Goal: Task Accomplishment & Management: Use online tool/utility

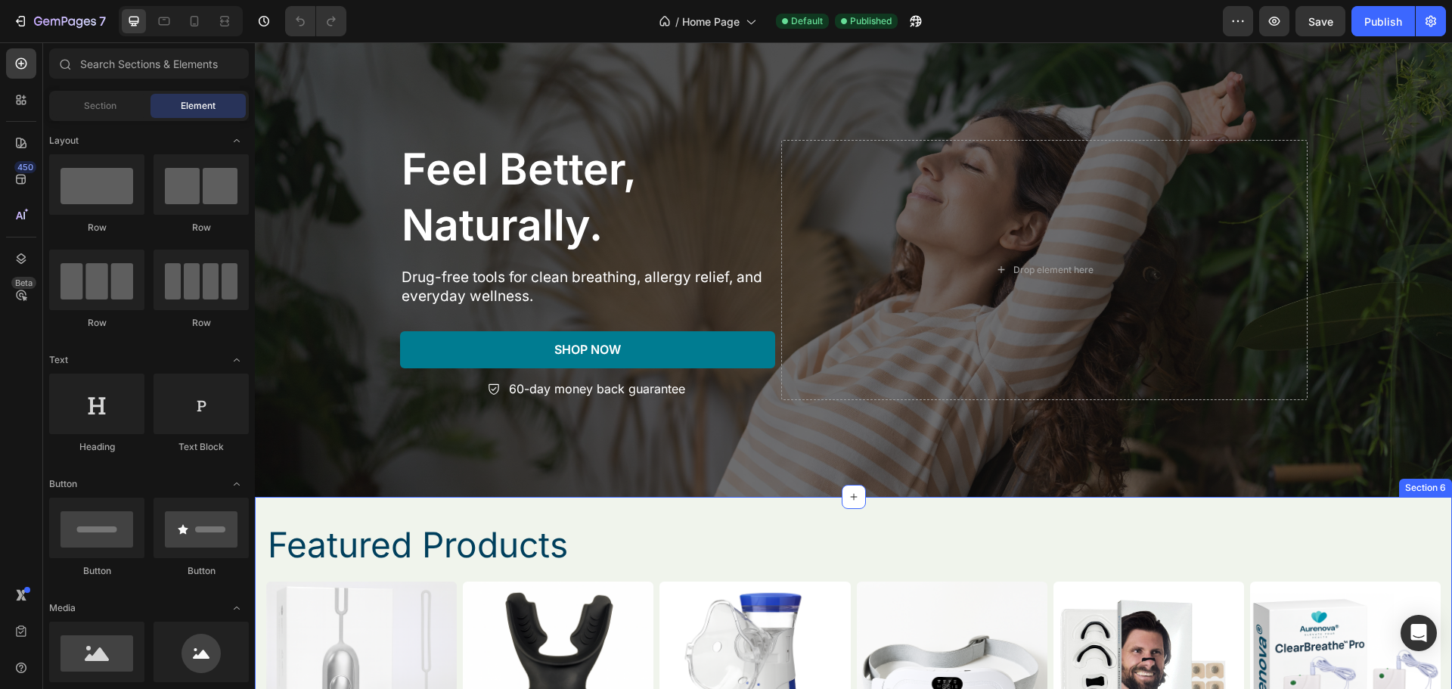
click at [588, 606] on img at bounding box center [558, 677] width 191 height 191
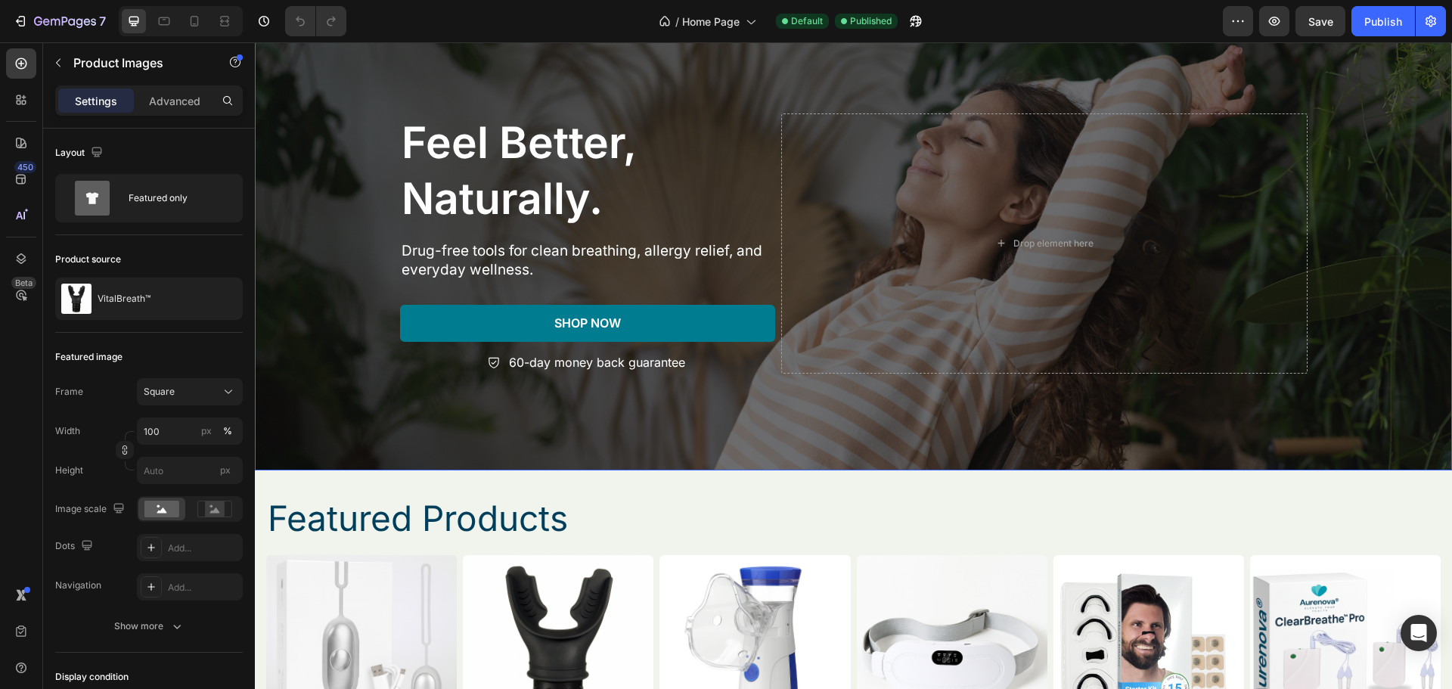
scroll to position [908, 0]
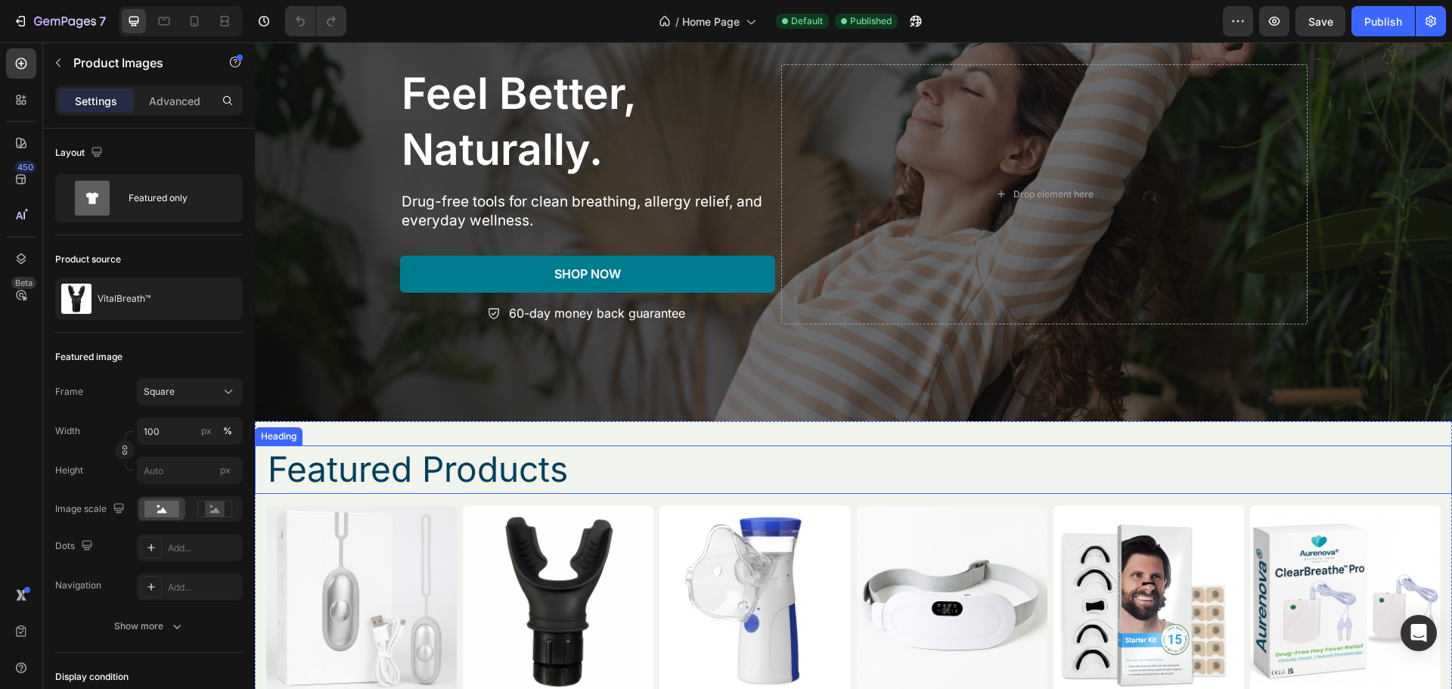
click at [813, 489] on h2 "Featured Products" at bounding box center [853, 470] width 1175 height 48
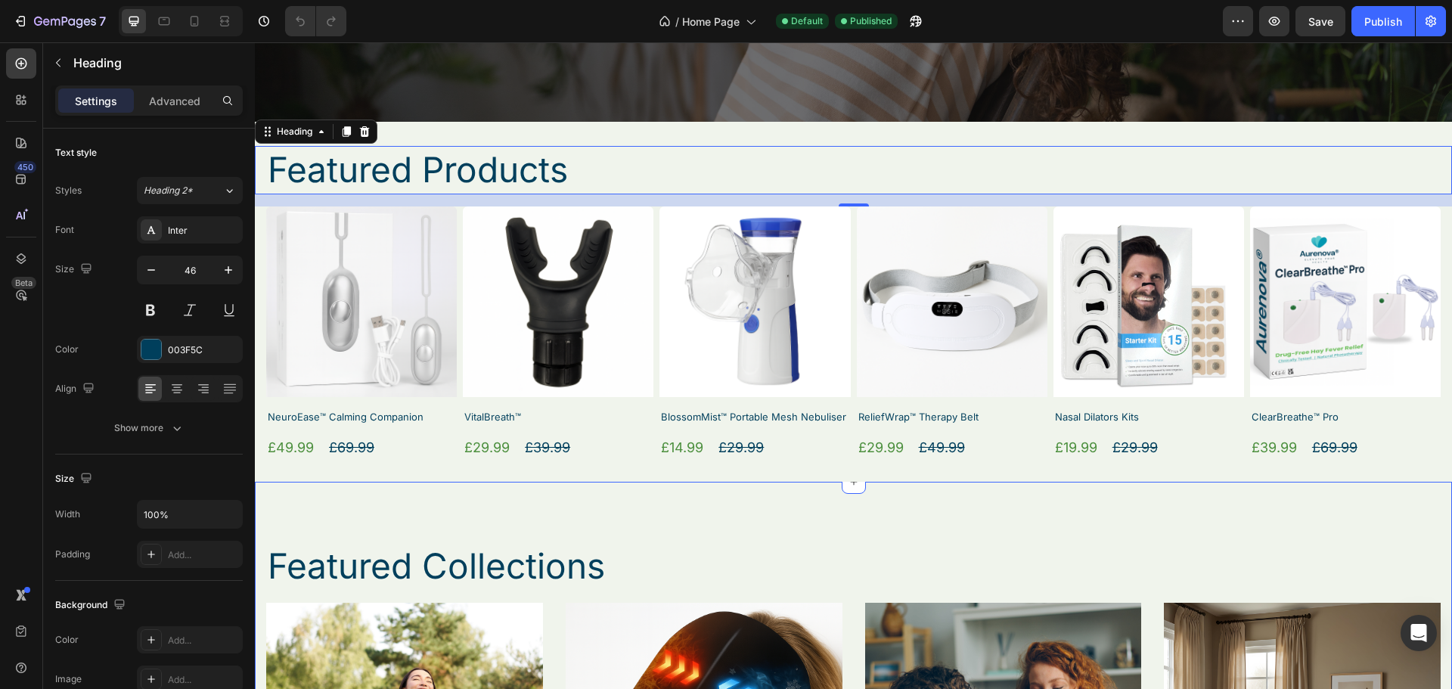
scroll to position [1210, 0]
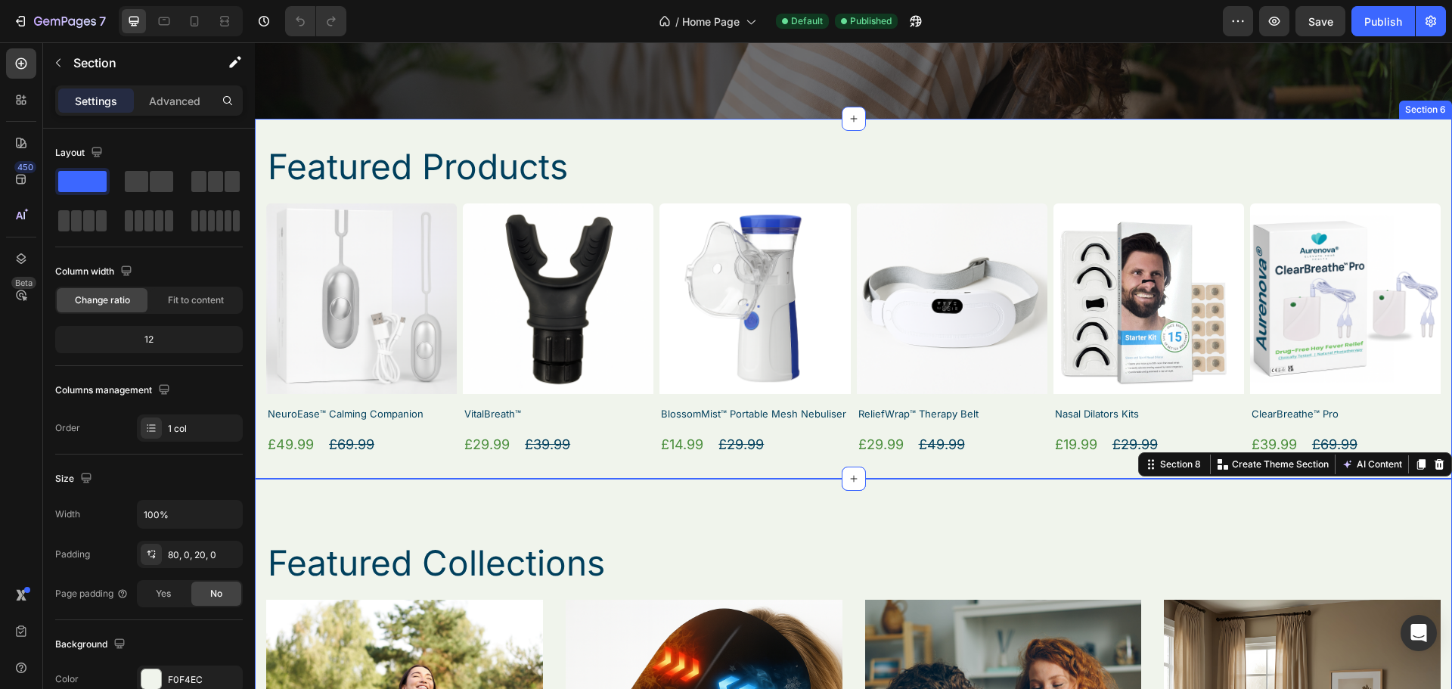
click at [812, 462] on div "Featured Products Heading Product Images ClearBreathe™ Pro Product Title £39.99…" at bounding box center [854, 299] width 1198 height 360
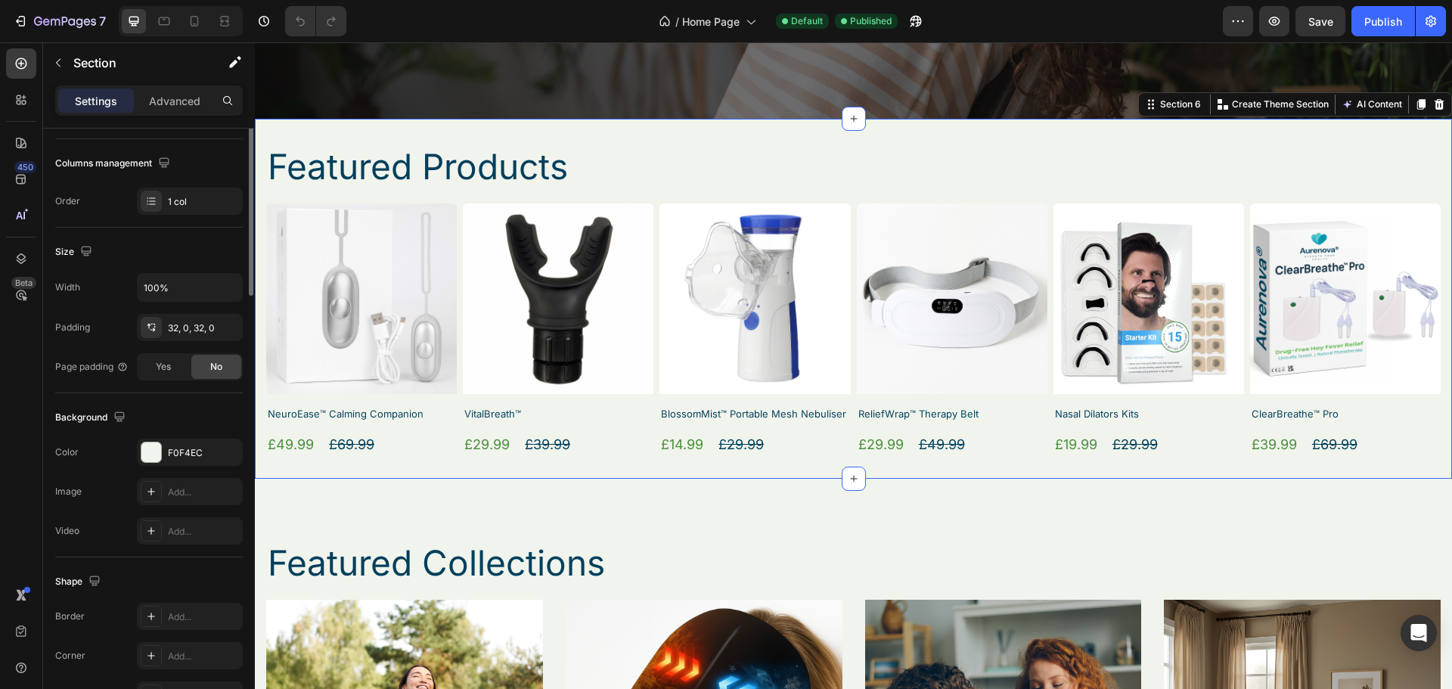
scroll to position [0, 0]
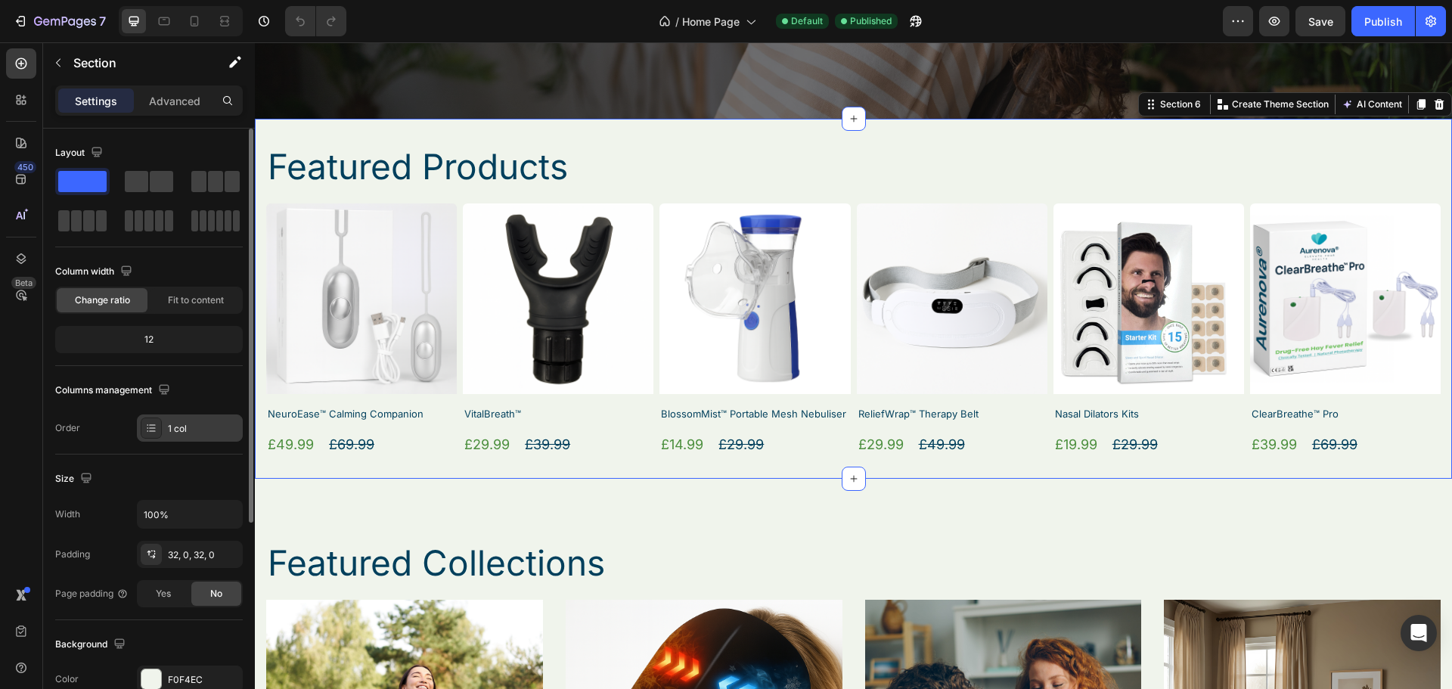
click at [200, 433] on div "1 col" at bounding box center [203, 429] width 71 height 14
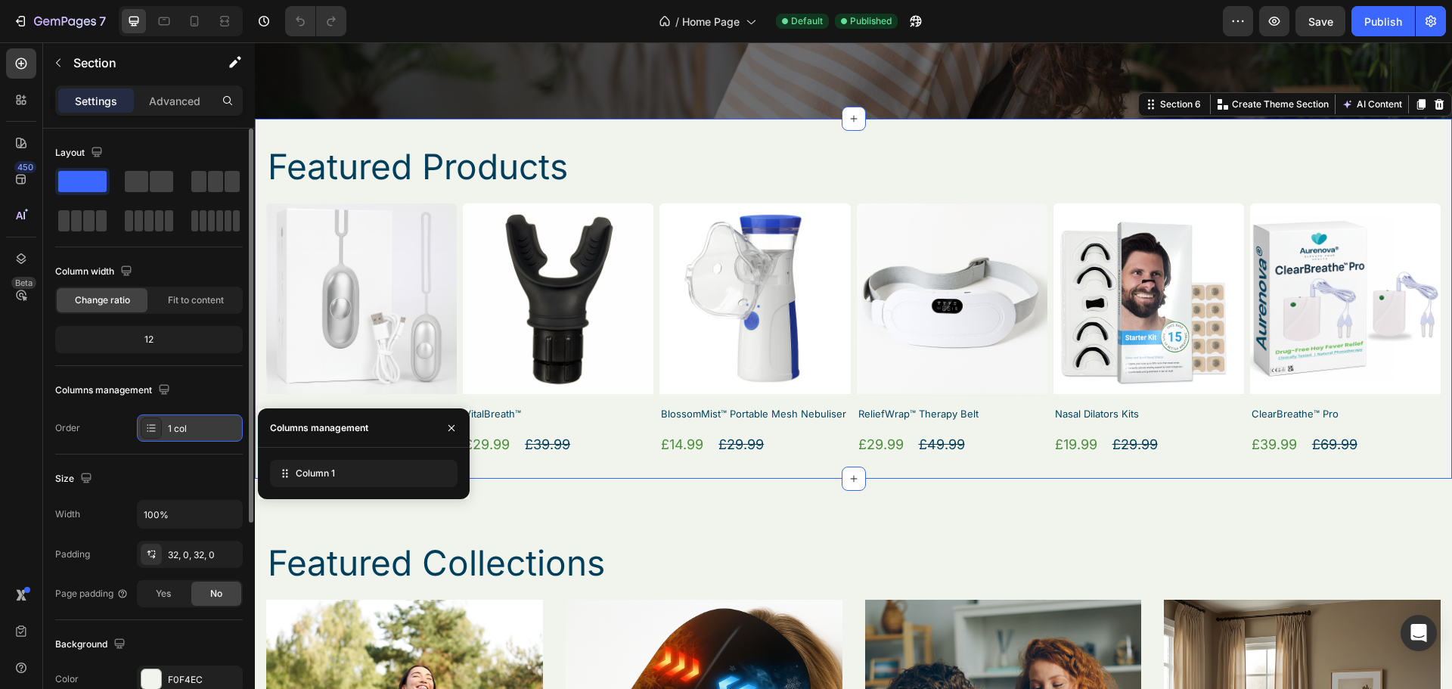
click at [200, 433] on div "1 col" at bounding box center [203, 429] width 71 height 14
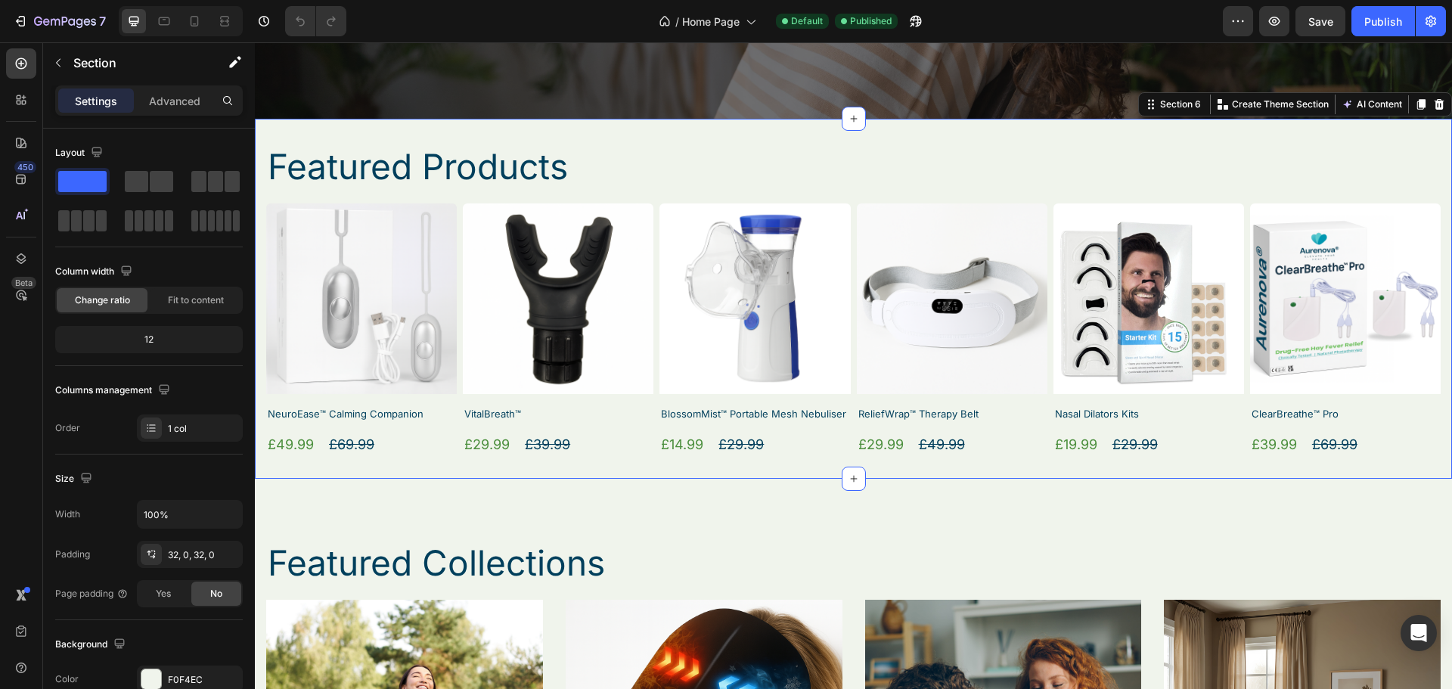
click at [271, 199] on div "Featured Products Heading Product Images ClearBreathe™ Pro Product Title £39.99…" at bounding box center [854, 299] width 1198 height 312
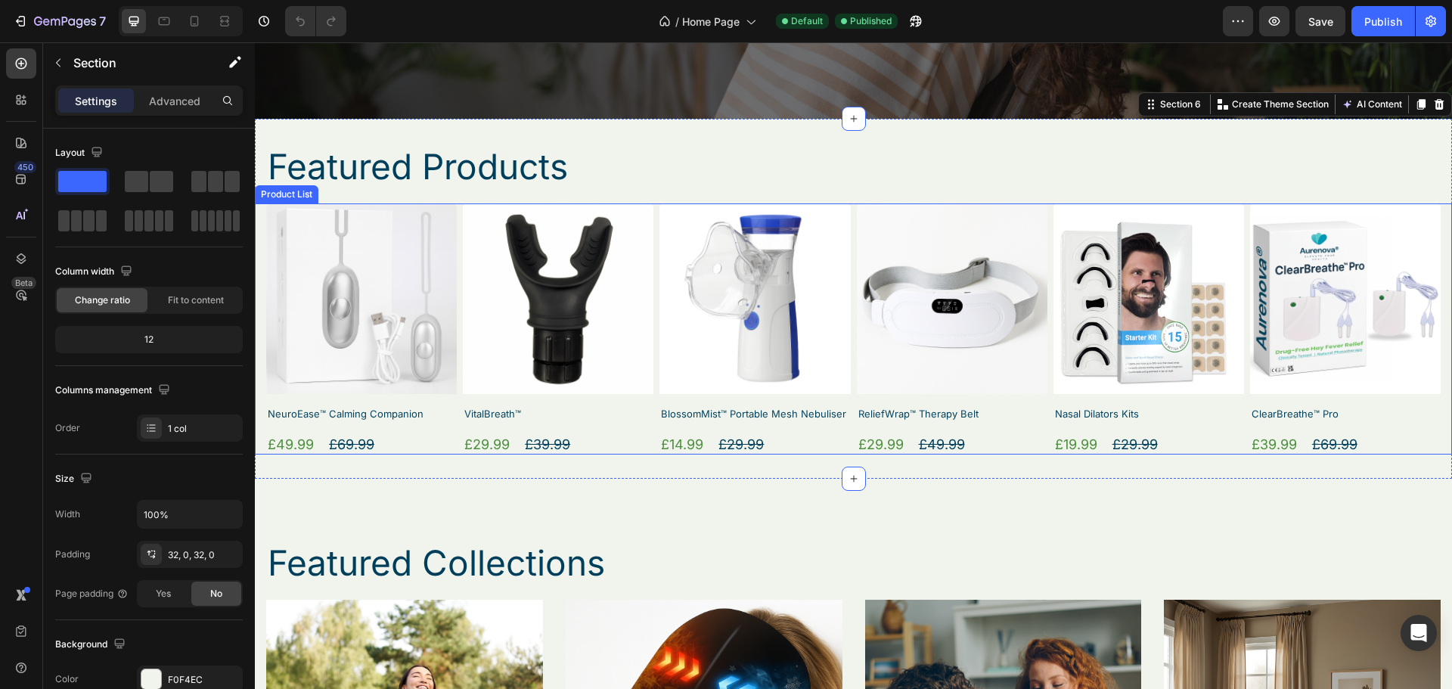
click at [651, 230] on div "Product Images NeuroEase™ Calming Companion Product Title £49.99 Product Price …" at bounding box center [853, 328] width 1175 height 251
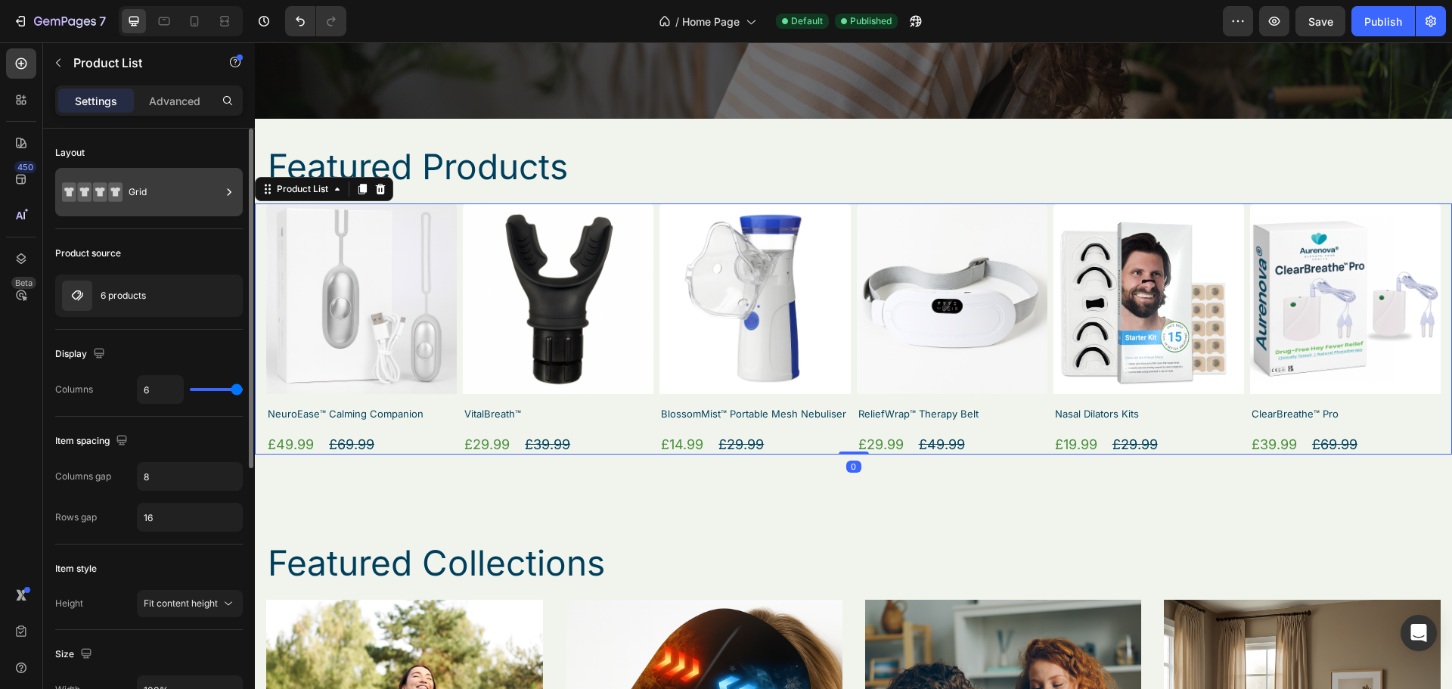
click at [175, 200] on div "Grid" at bounding box center [175, 192] width 92 height 35
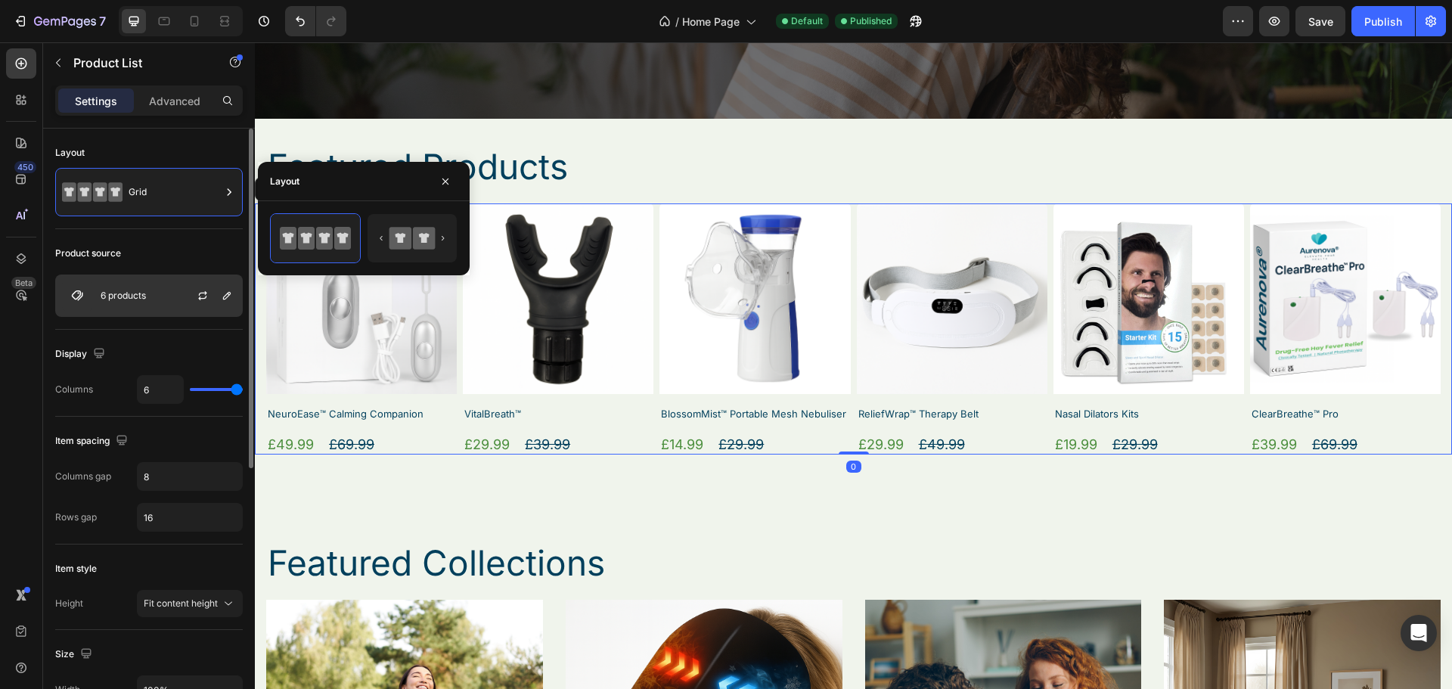
click at [155, 297] on div "6 products" at bounding box center [149, 296] width 188 height 42
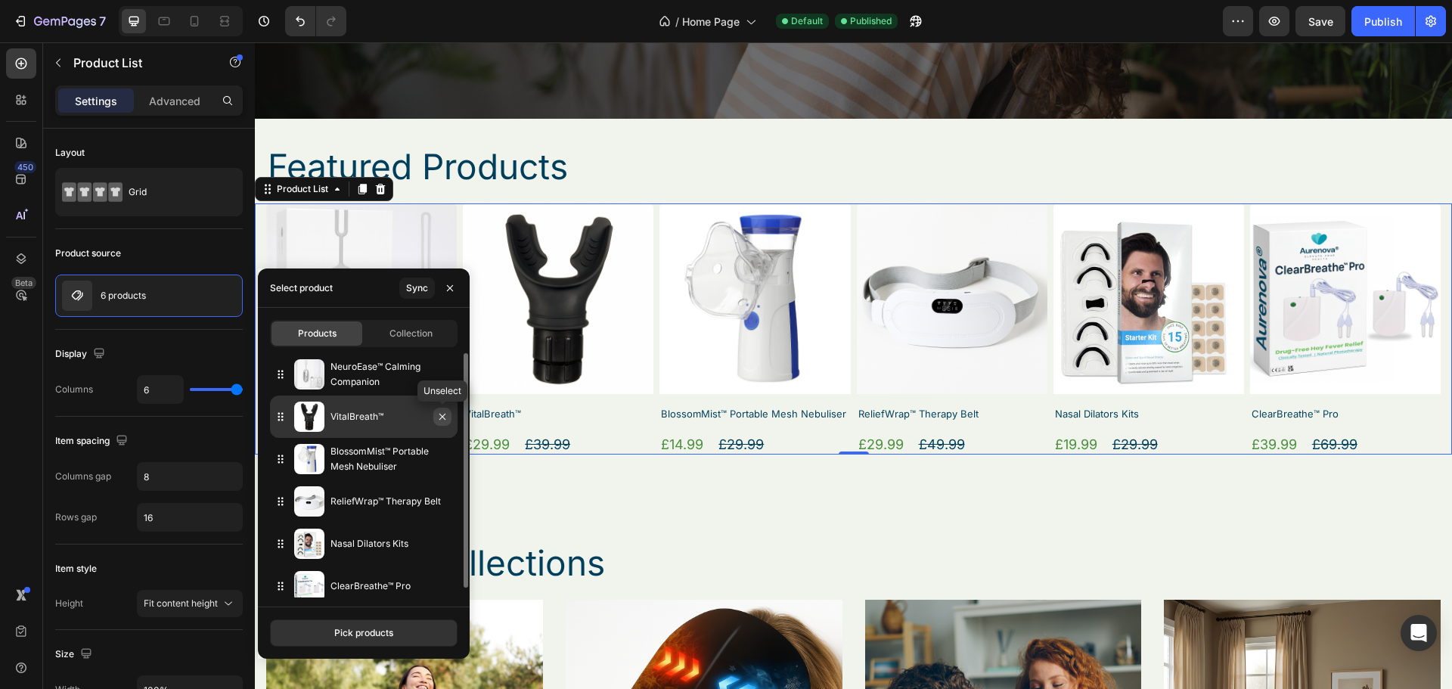
click at [443, 418] on icon "button" at bounding box center [443, 417] width 12 height 12
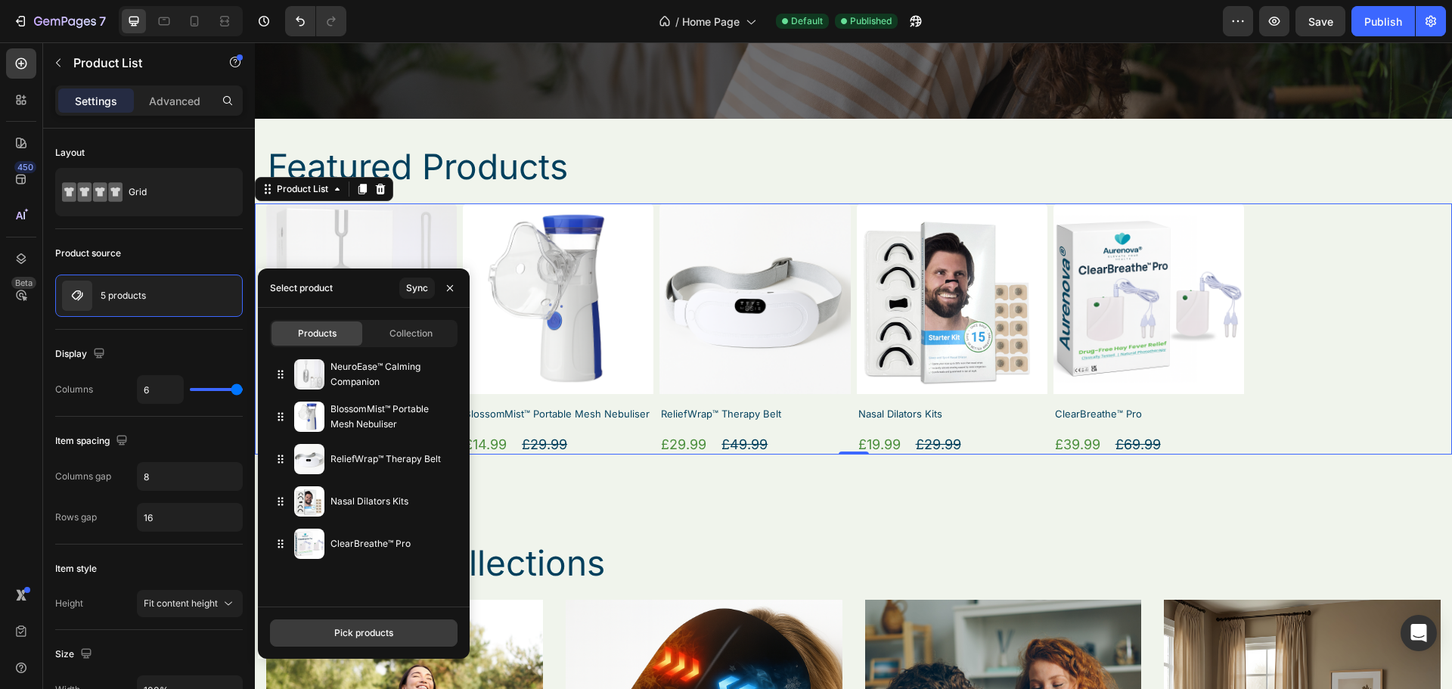
click at [392, 638] on div "Pick products" at bounding box center [363, 633] width 59 height 14
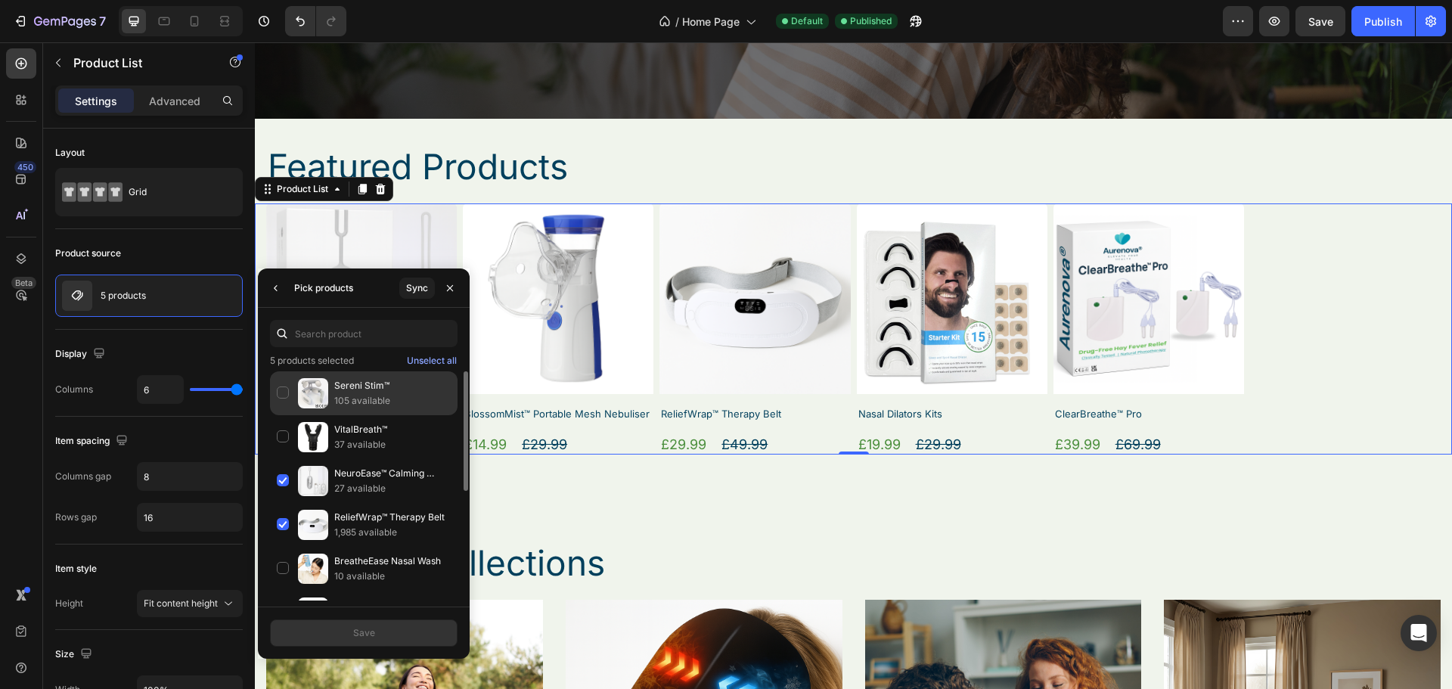
click at [303, 390] on img at bounding box center [313, 393] width 30 height 30
click at [417, 634] on button "Save" at bounding box center [364, 633] width 188 height 27
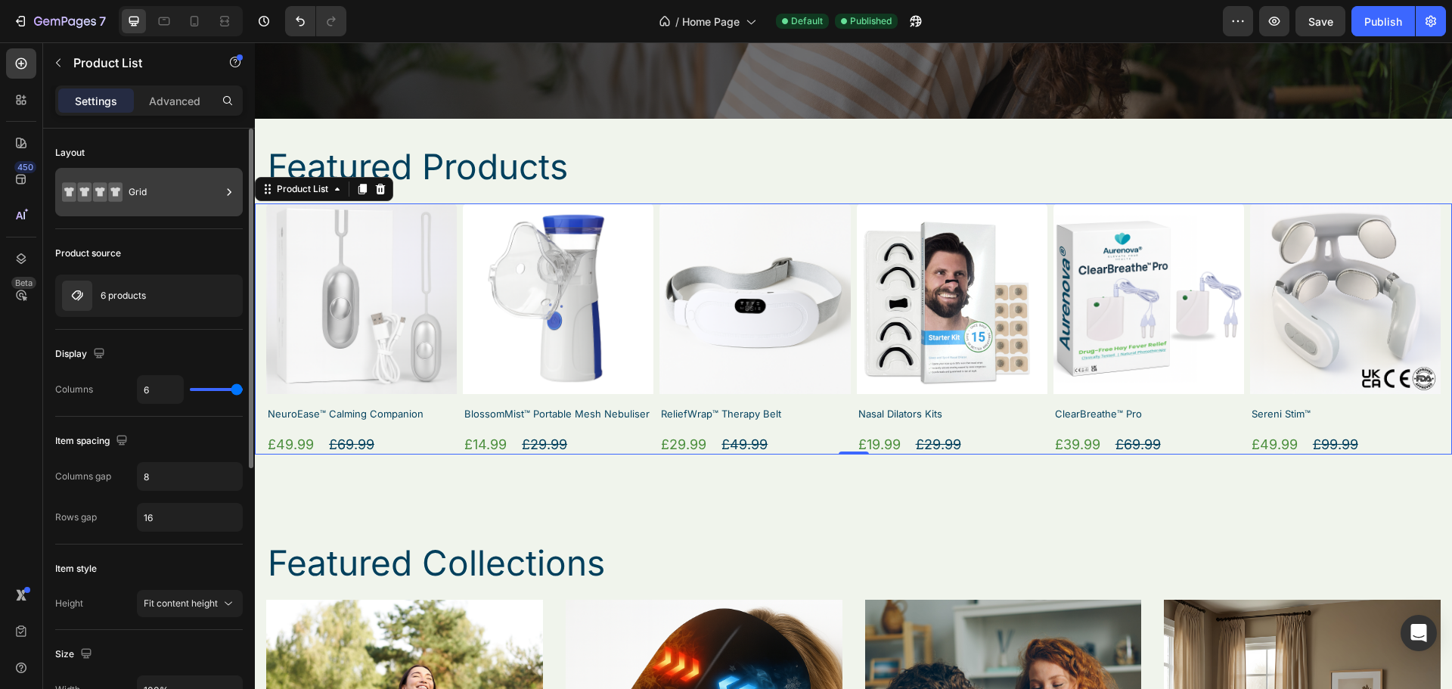
click at [115, 191] on icon at bounding box center [115, 192] width 10 height 9
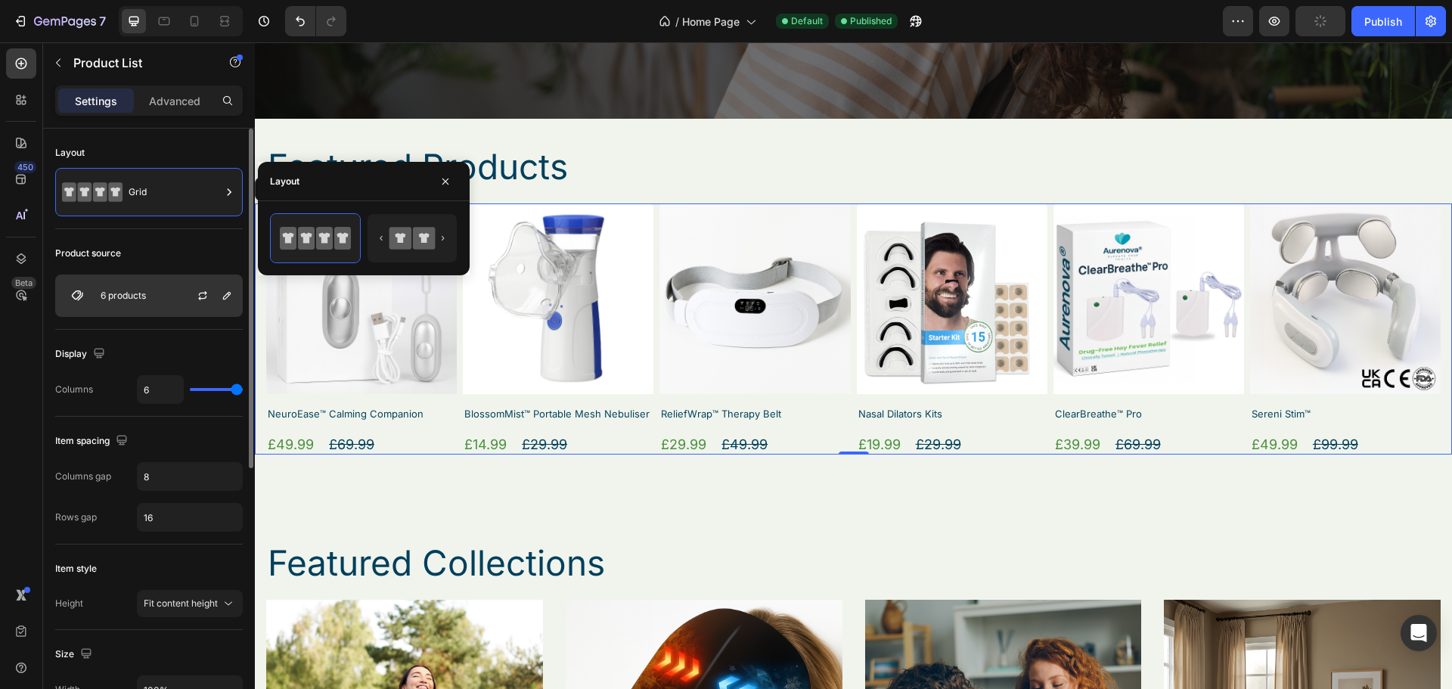
click at [157, 294] on div "6 products" at bounding box center [149, 296] width 188 height 42
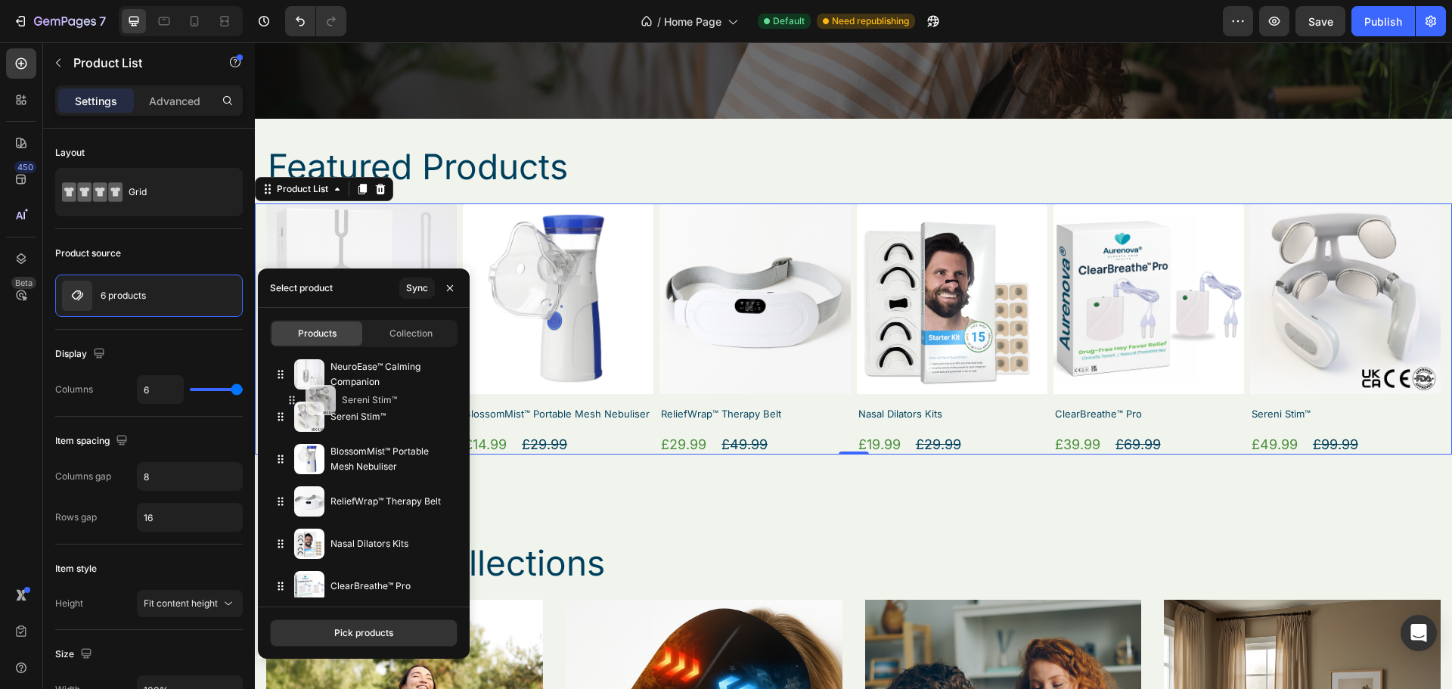
drag, startPoint x: 280, startPoint y: 583, endPoint x: 291, endPoint y: 397, distance: 186.4
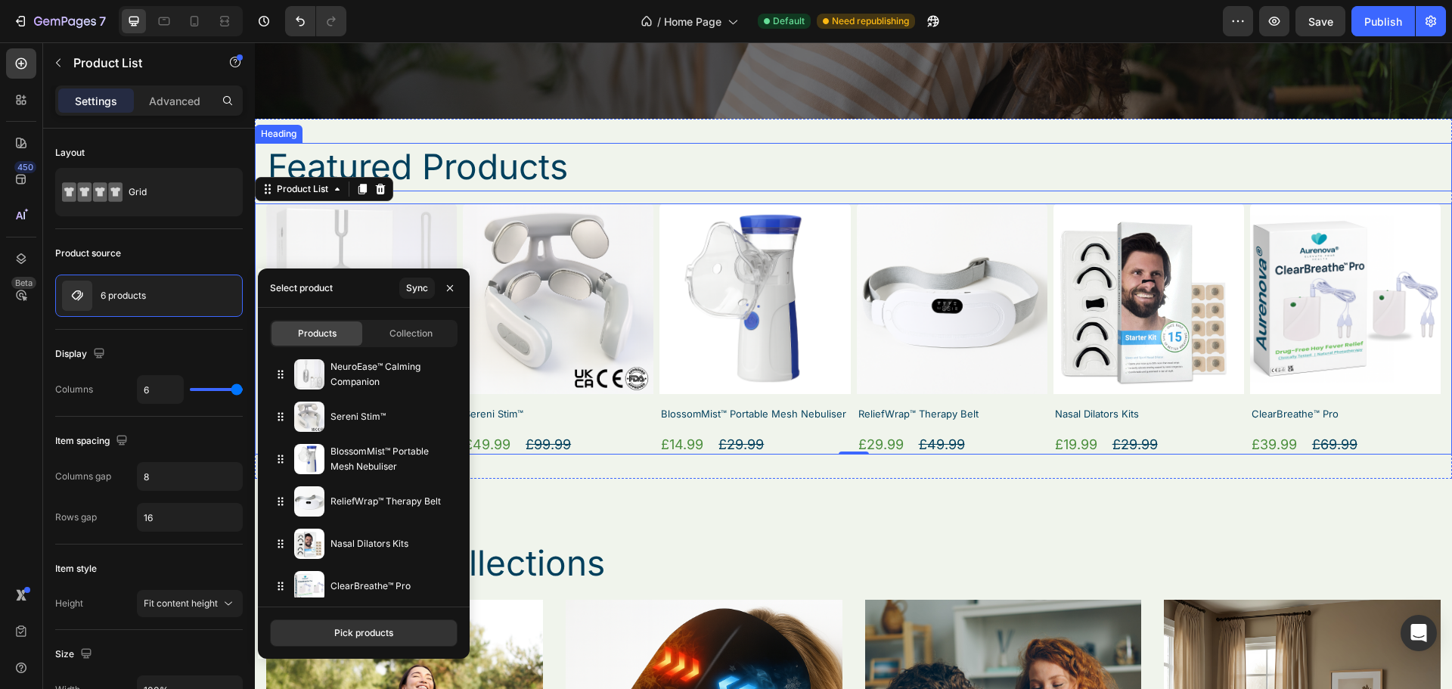
click at [738, 183] on h2 "Featured Products" at bounding box center [853, 167] width 1175 height 48
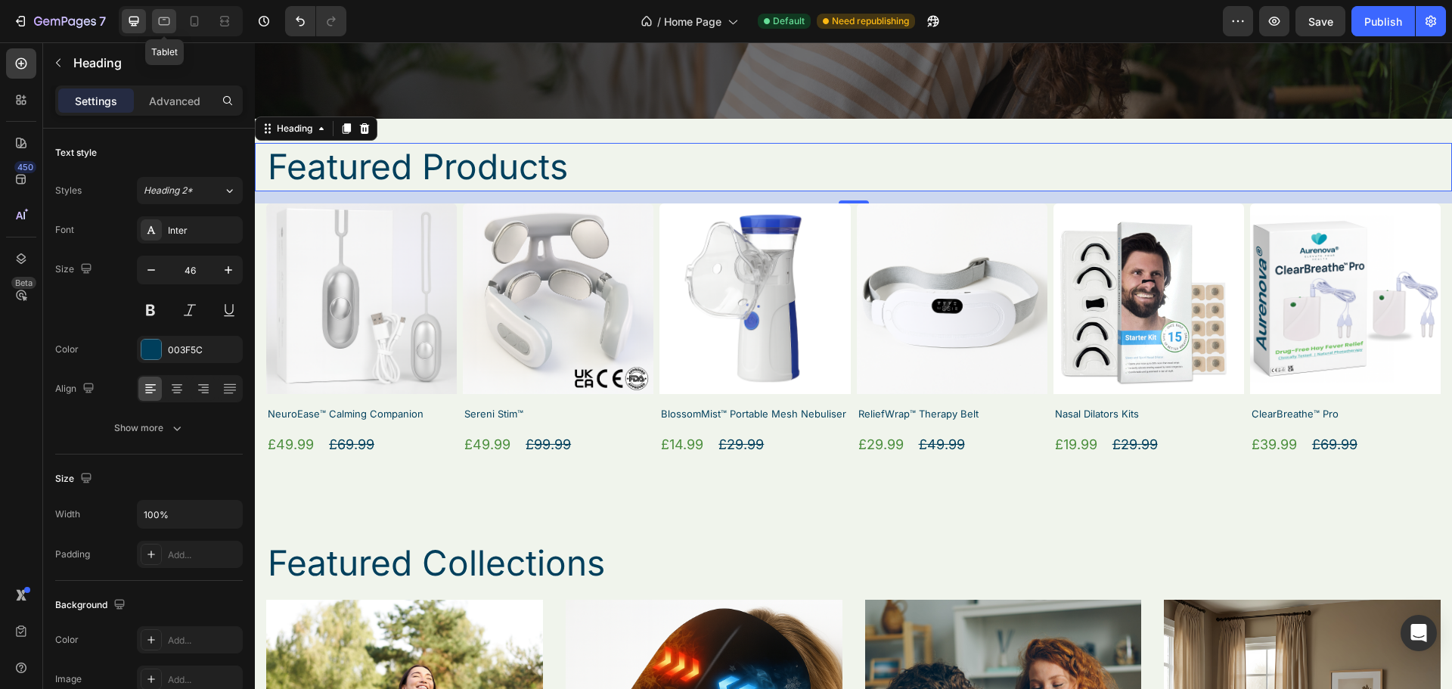
click at [160, 26] on icon at bounding box center [164, 21] width 15 height 15
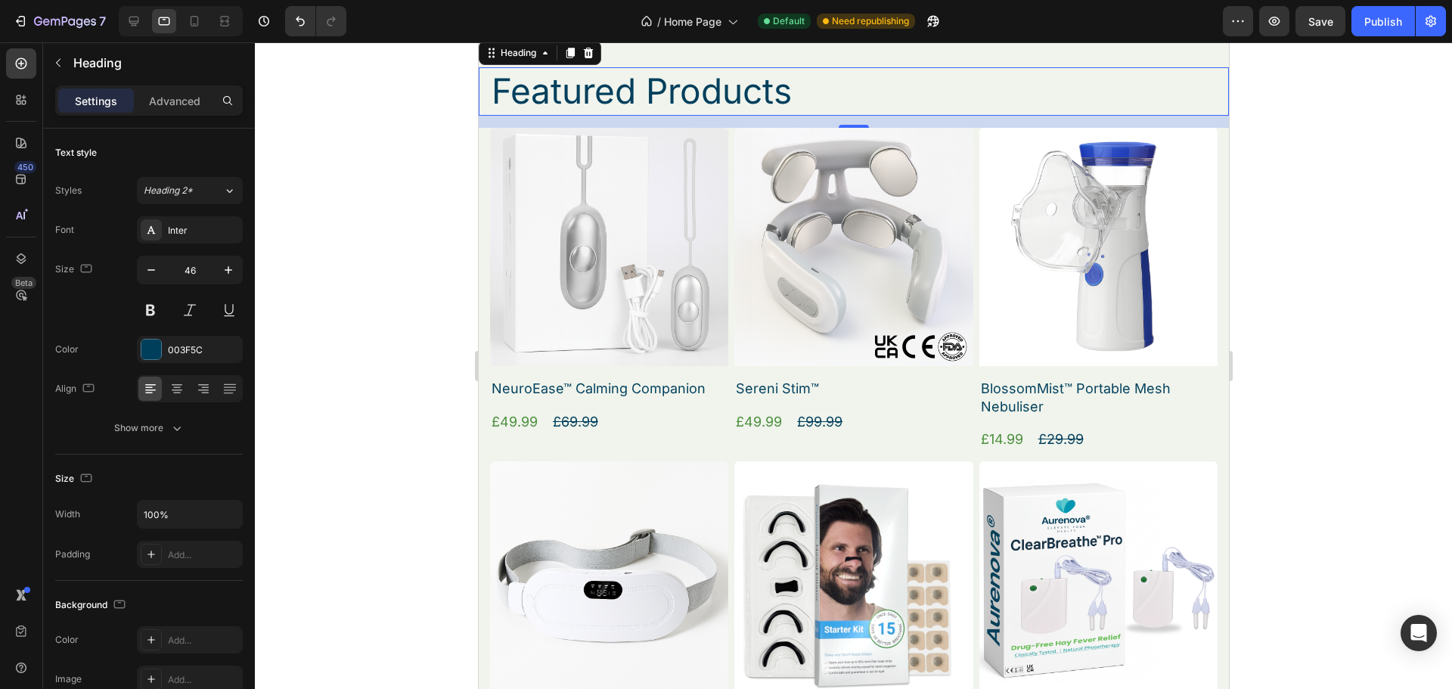
scroll to position [1182, 0]
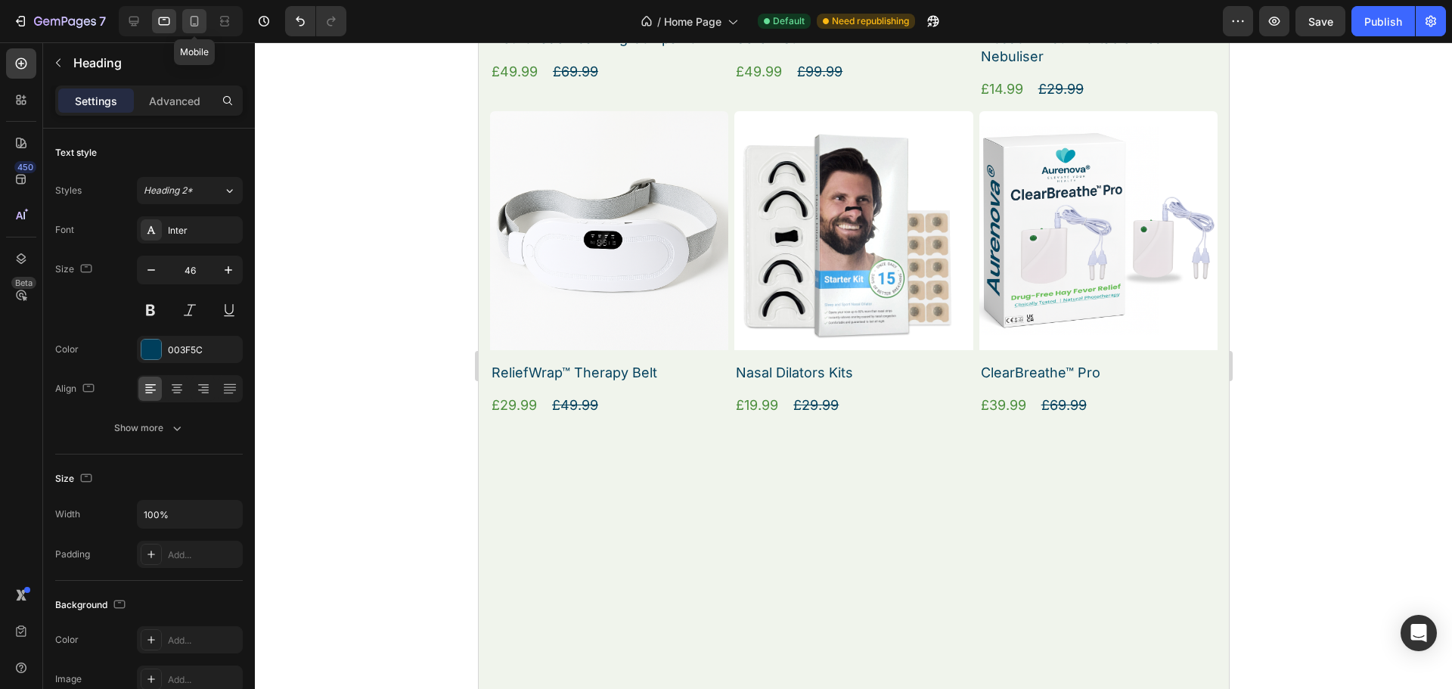
click at [188, 24] on icon at bounding box center [194, 21] width 15 height 15
type input "24"
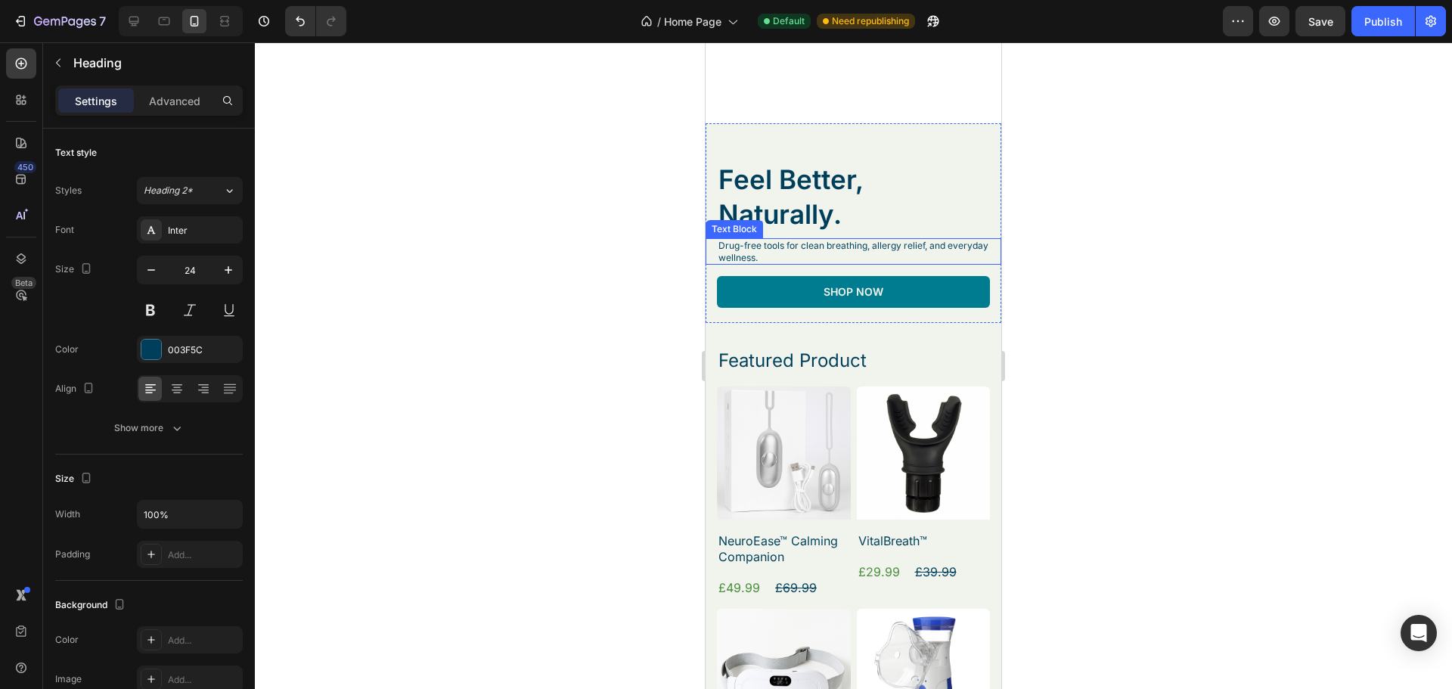
scroll to position [1129, 0]
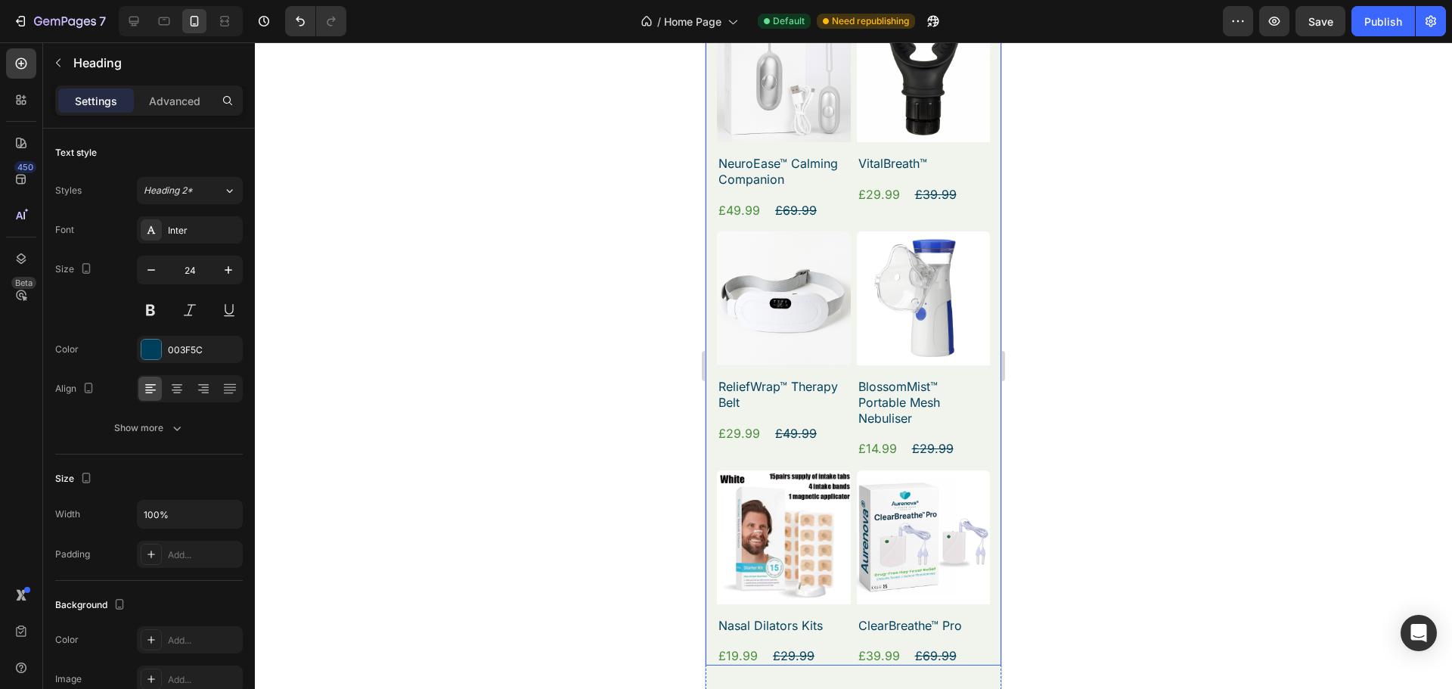
click at [857, 210] on div "Product Images VitalBreath™ Product Title £29.99 Product Price Product Price £3…" at bounding box center [924, 114] width 134 height 211
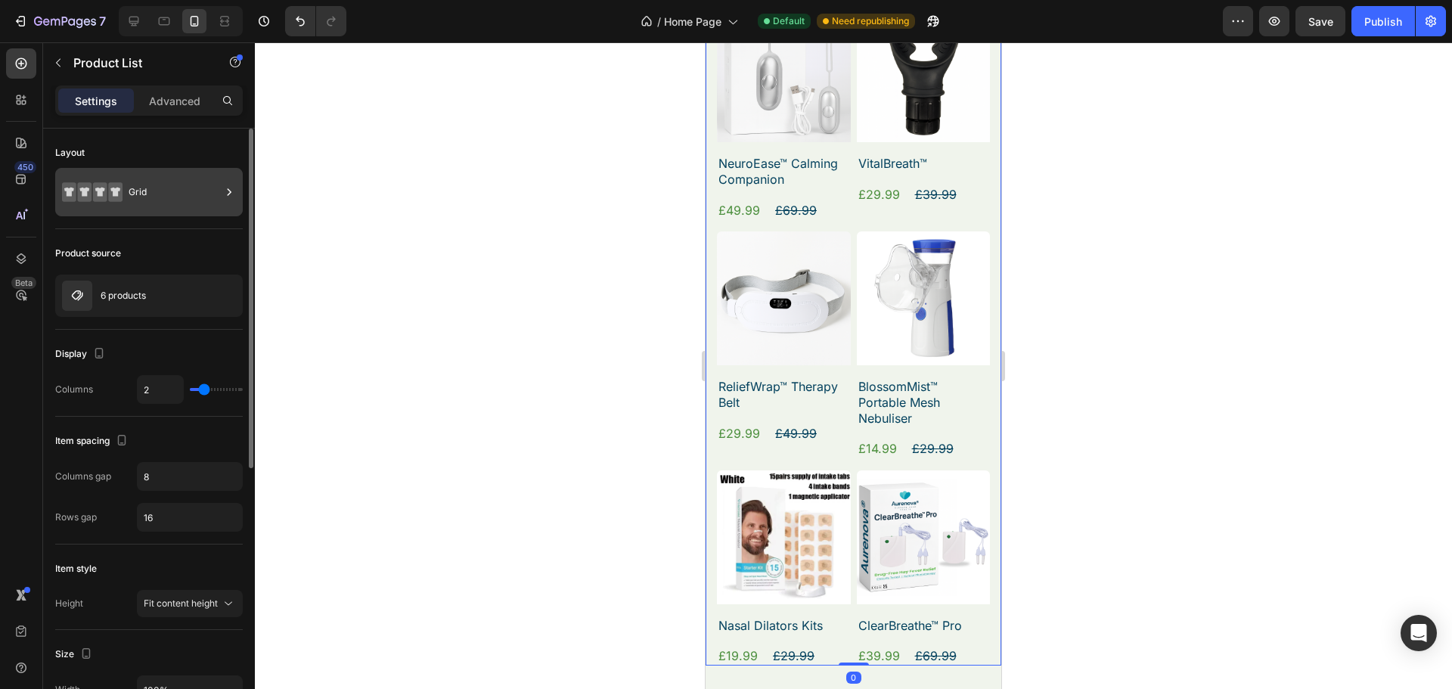
click at [152, 181] on div "Grid" at bounding box center [175, 192] width 92 height 35
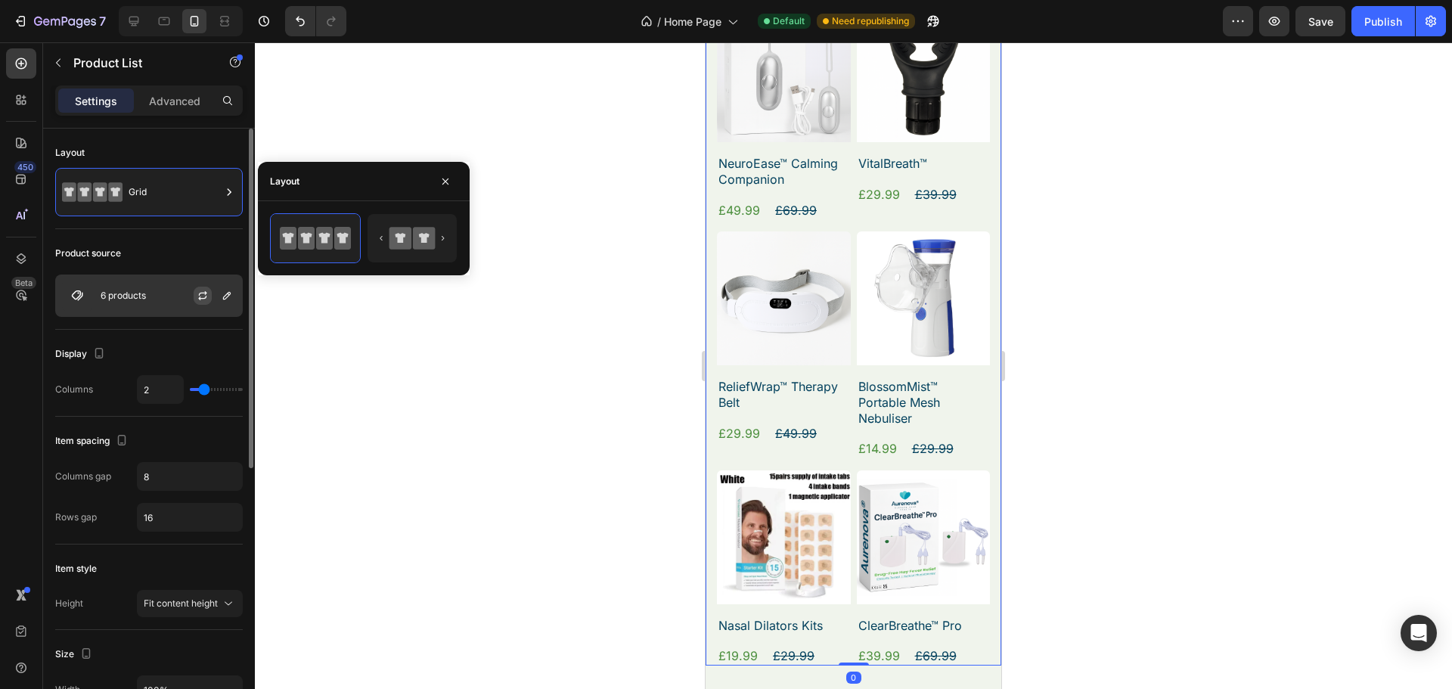
click at [194, 291] on button "button" at bounding box center [203, 296] width 18 height 18
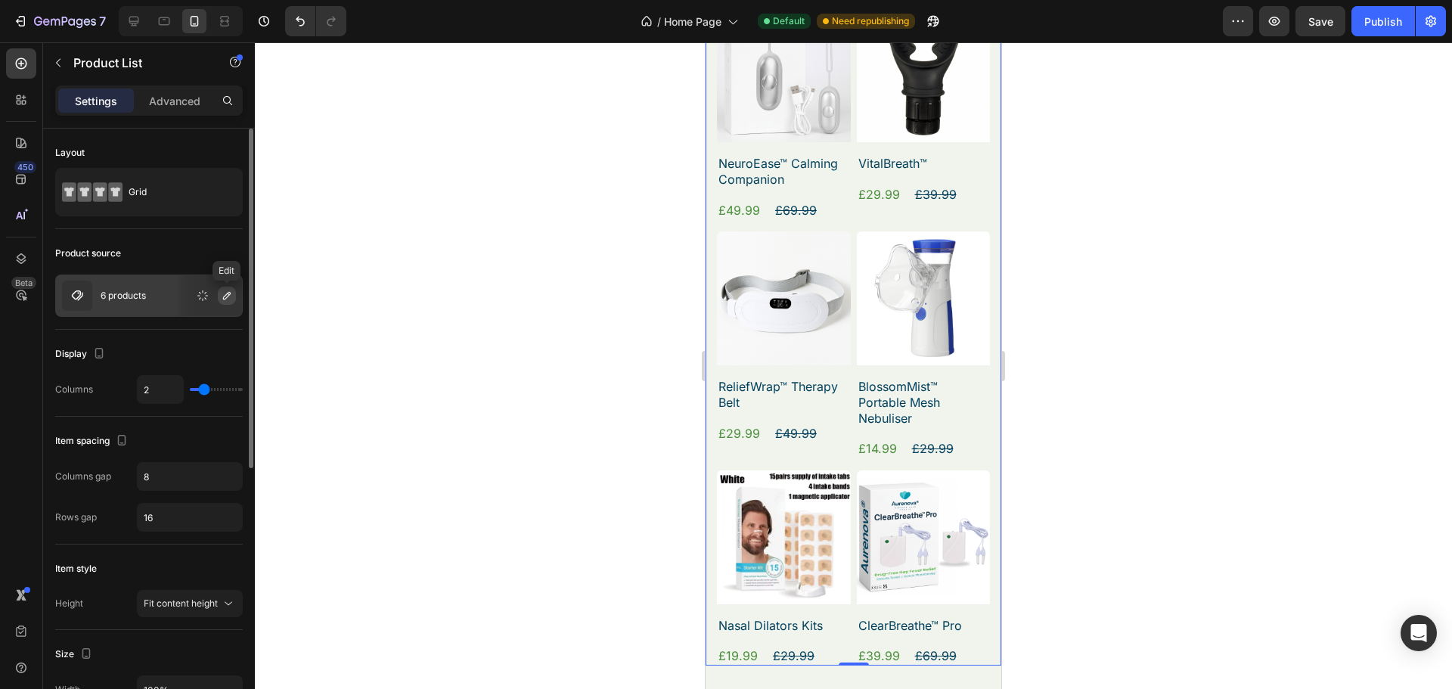
click at [234, 301] on button "button" at bounding box center [227, 296] width 18 height 18
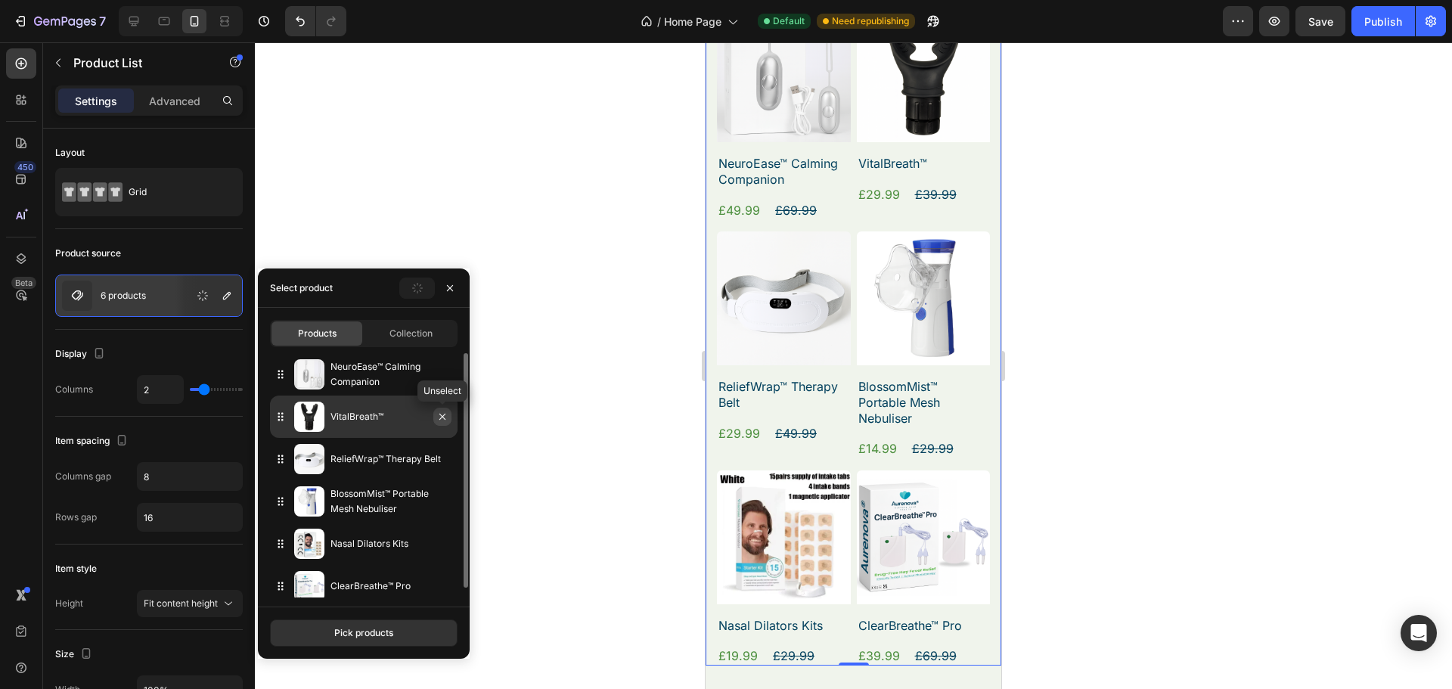
click at [445, 413] on icon "button" at bounding box center [443, 417] width 12 height 12
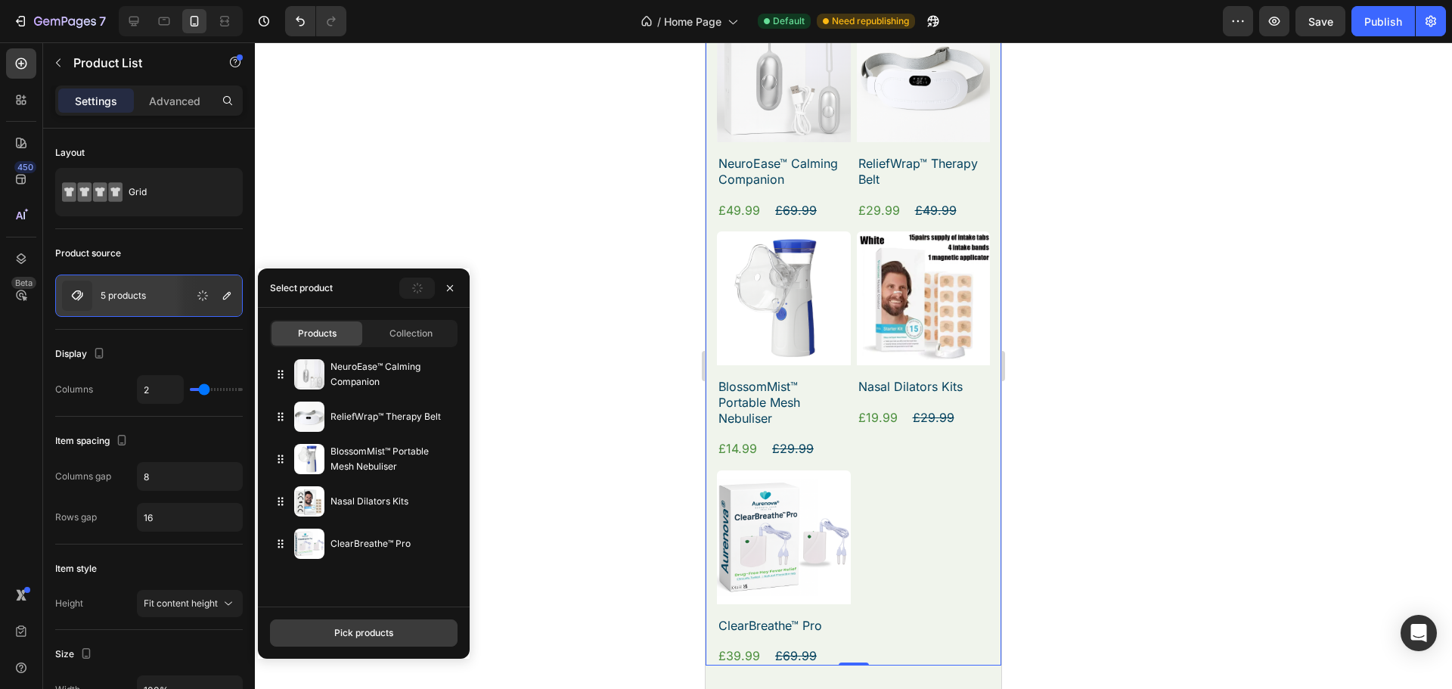
click at [390, 626] on div "Pick products" at bounding box center [363, 633] width 59 height 14
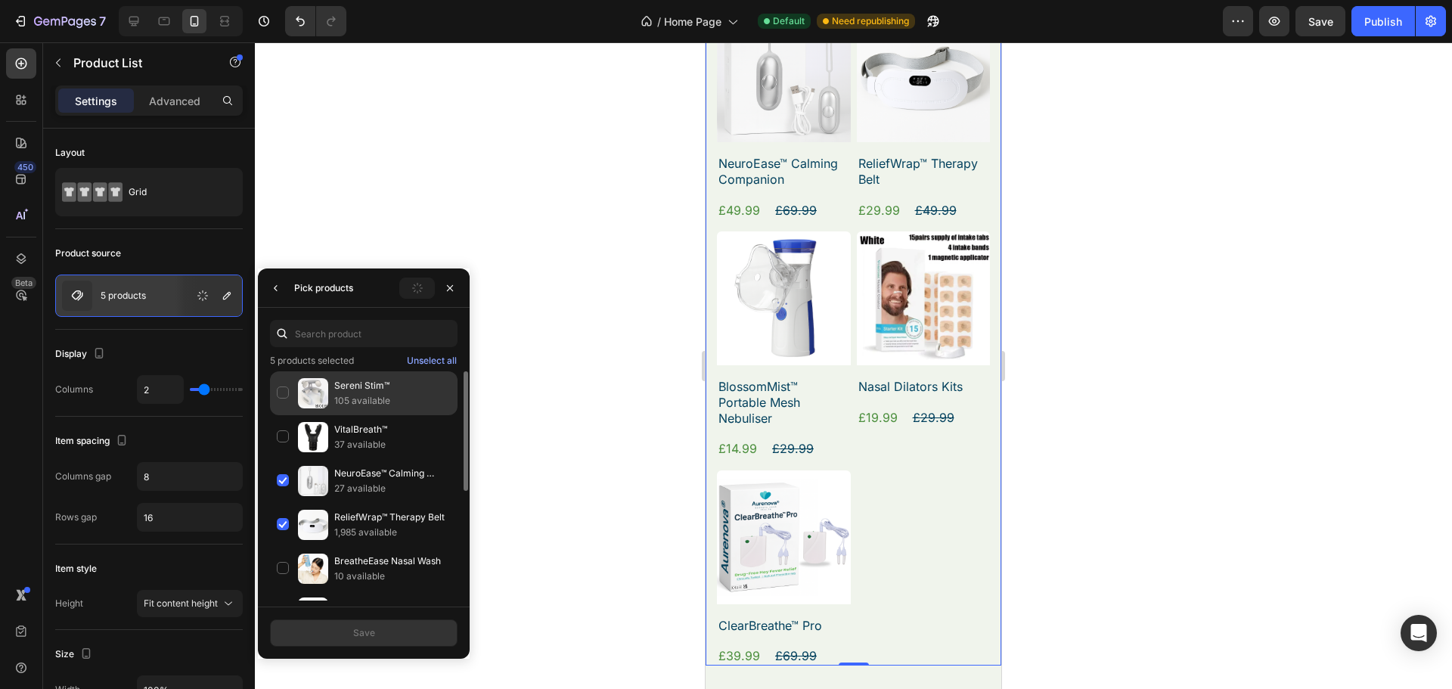
click at [395, 393] on p "105 available" at bounding box center [392, 400] width 117 height 15
click at [369, 628] on div "Save" at bounding box center [364, 633] width 22 height 14
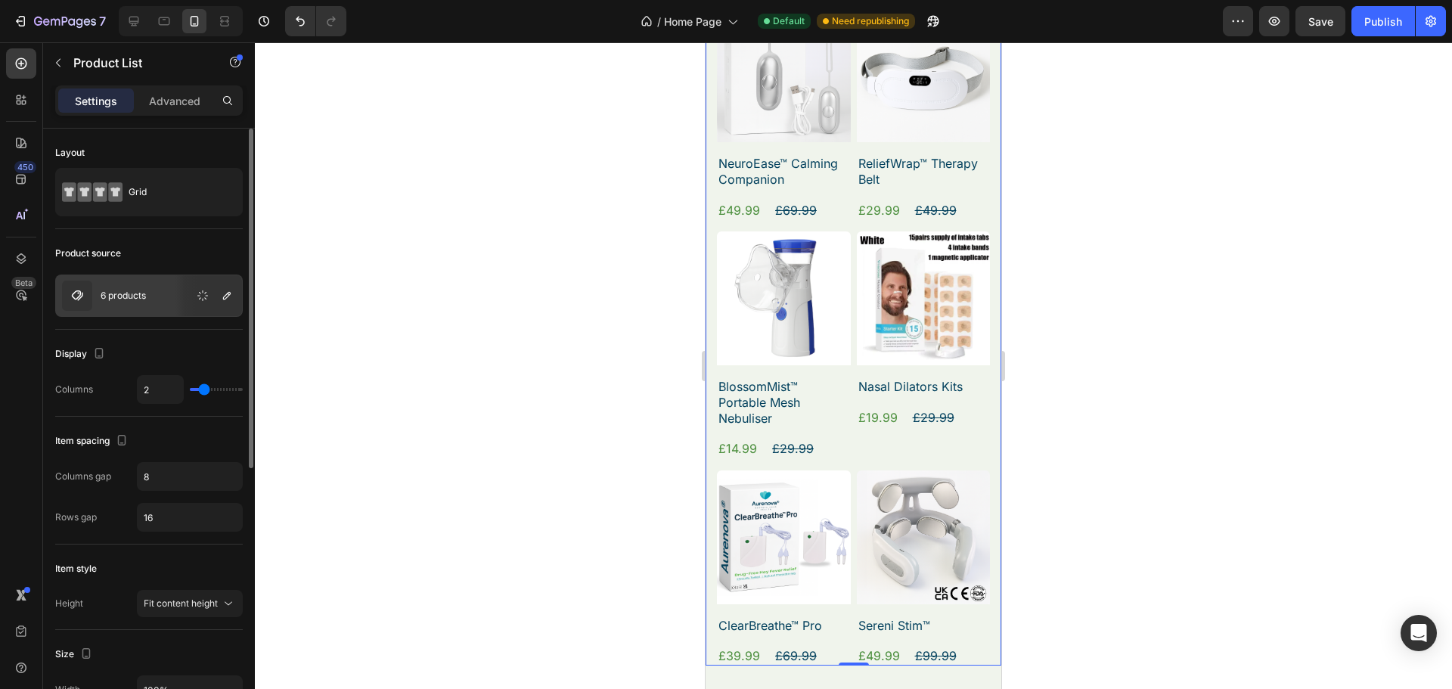
click at [156, 298] on div "6 products" at bounding box center [149, 296] width 188 height 42
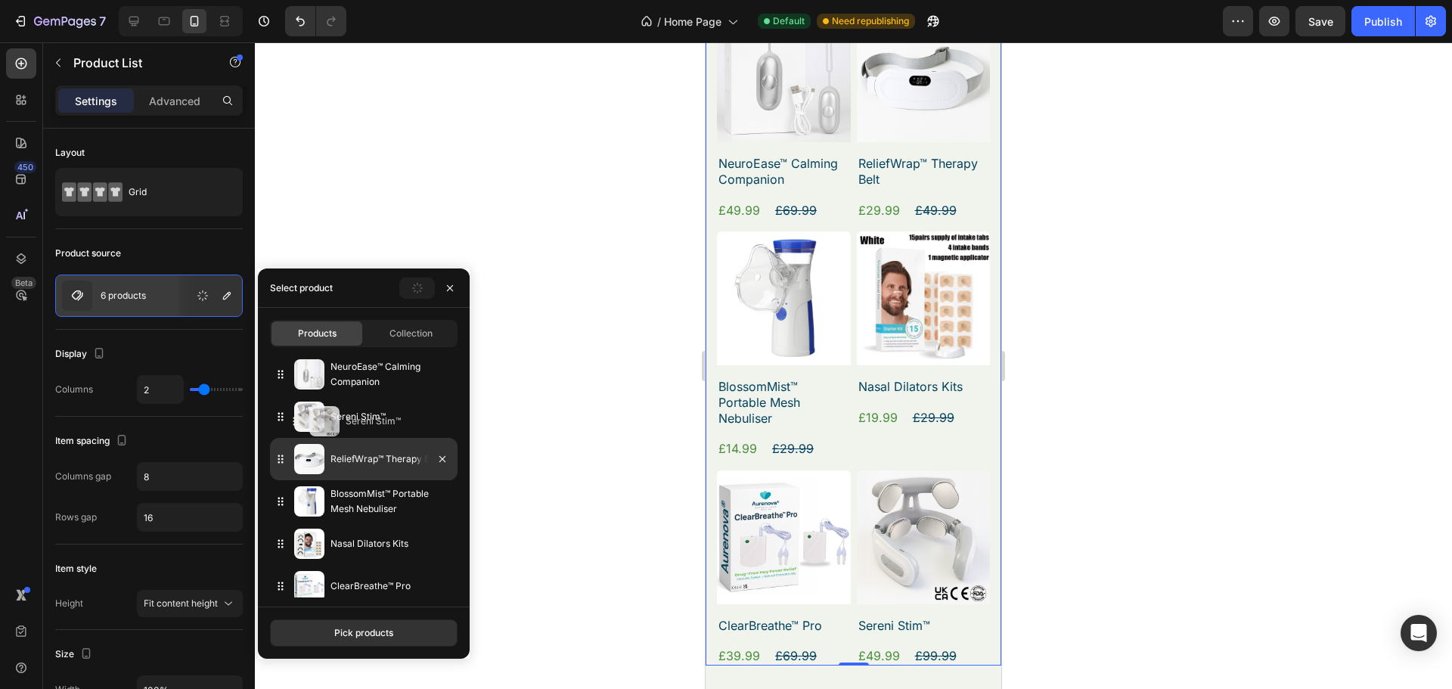
drag, startPoint x: 281, startPoint y: 586, endPoint x: 296, endPoint y: 421, distance: 165.6
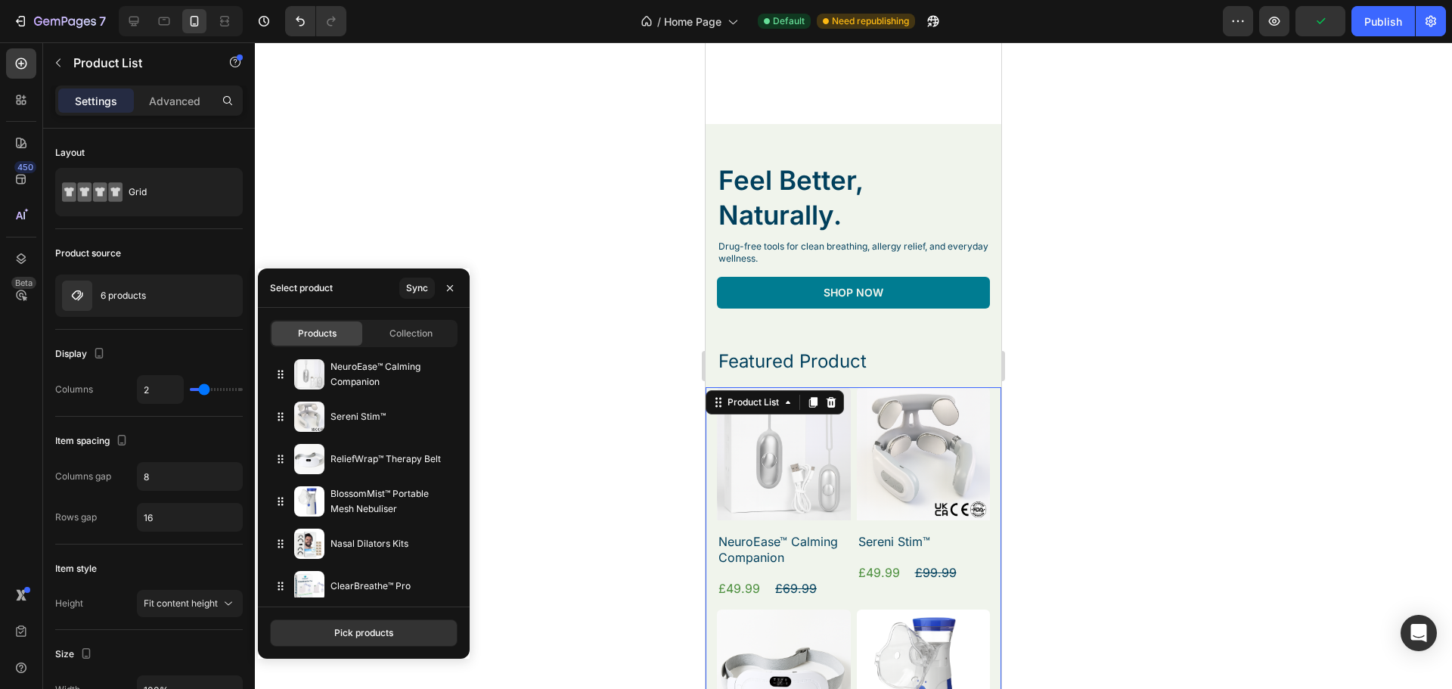
click at [1160, 453] on div at bounding box center [854, 365] width 1198 height 647
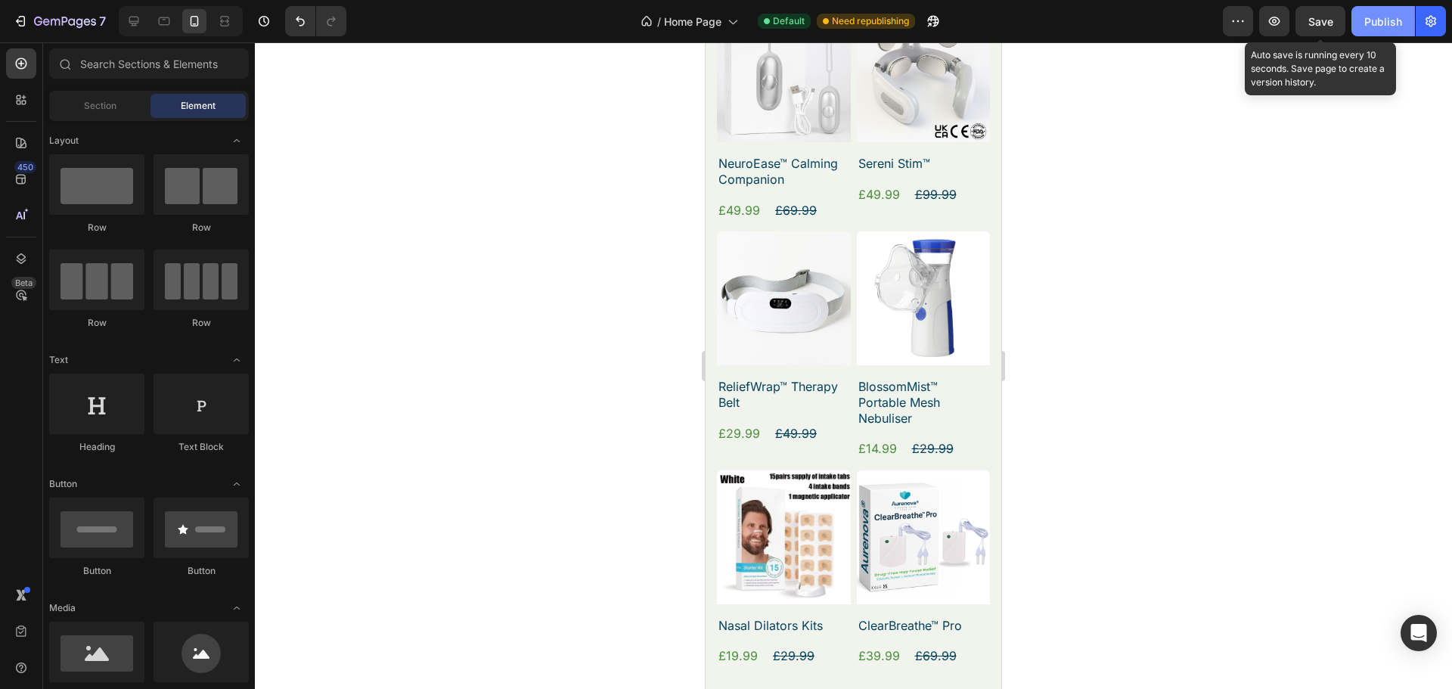
click at [1361, 20] on button "Publish" at bounding box center [1384, 21] width 64 height 30
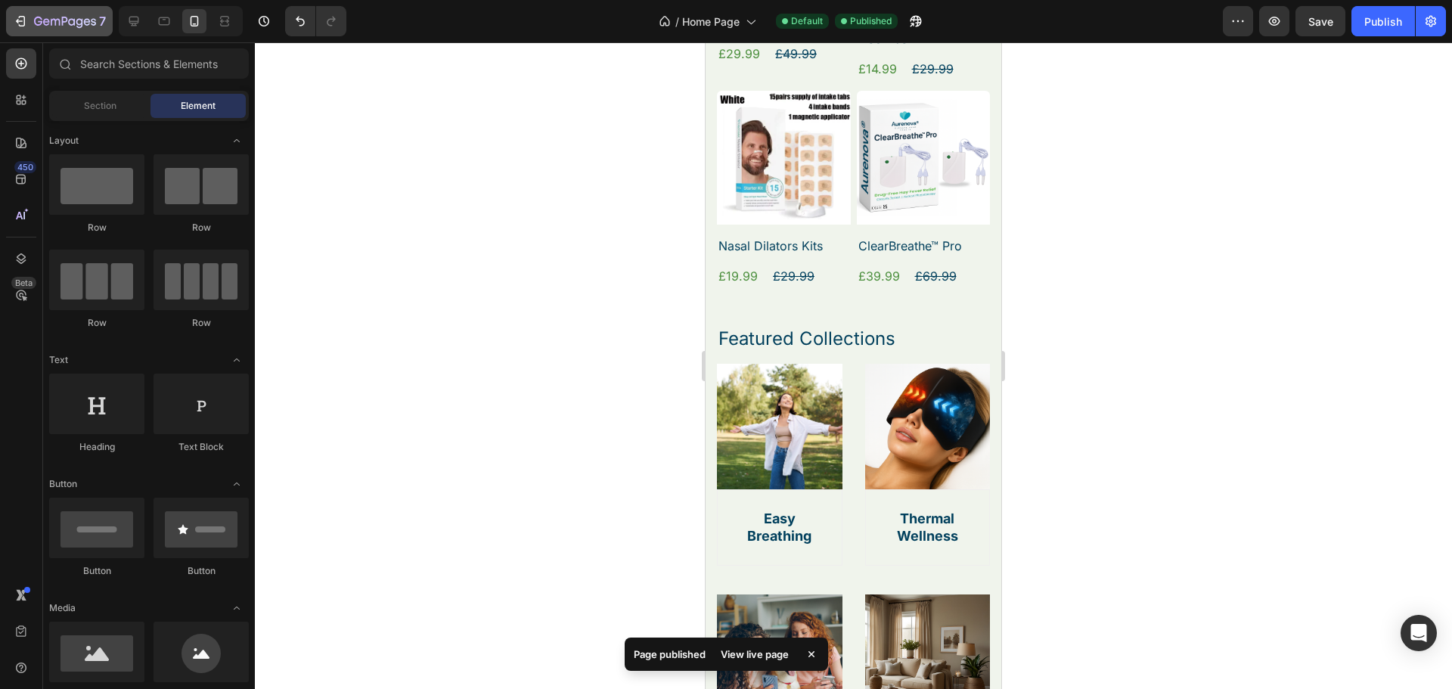
scroll to position [1886, 0]
click at [29, 18] on div "7" at bounding box center [59, 21] width 93 height 18
